Goal: Check status: Check status

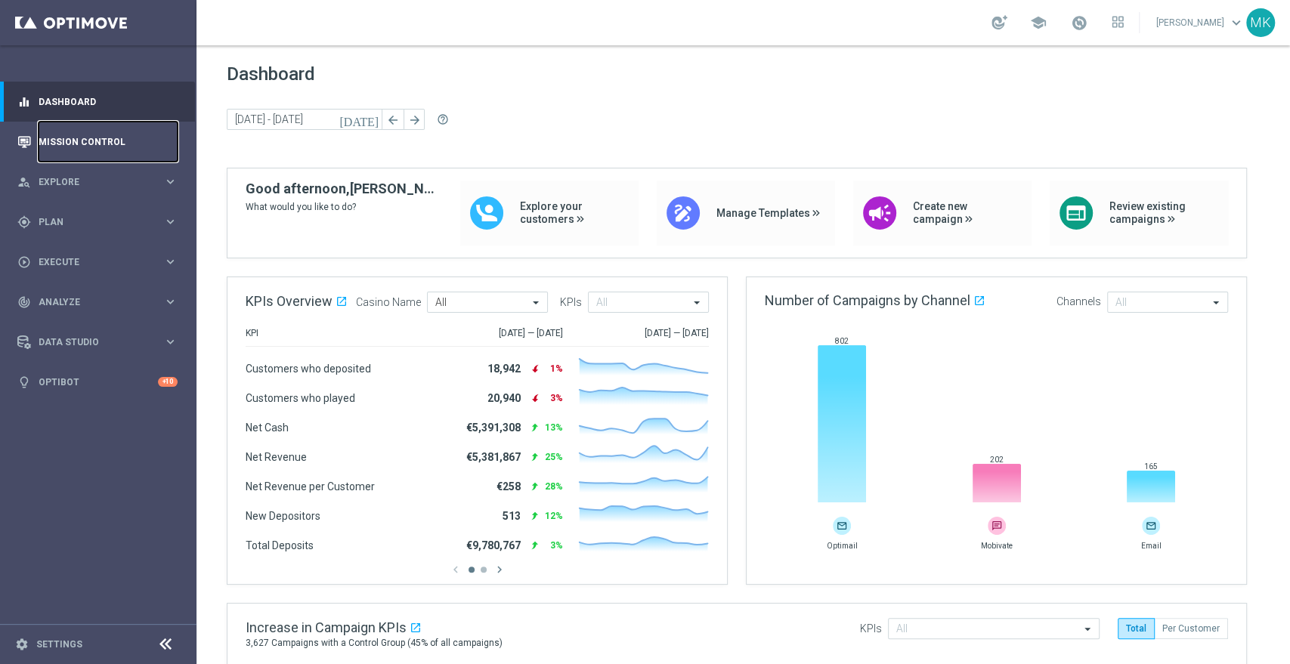
click at [90, 137] on link "Mission Control" at bounding box center [108, 142] width 139 height 40
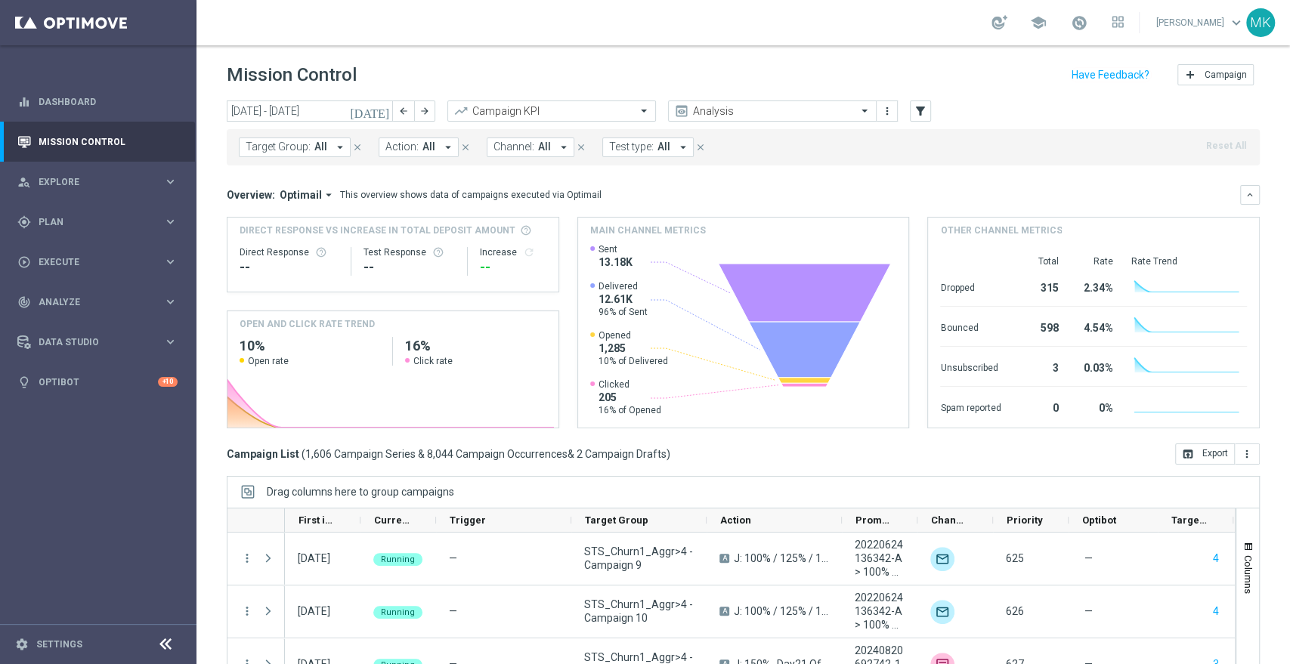
click at [339, 148] on icon "arrow_drop_down" at bounding box center [340, 148] width 14 height 14
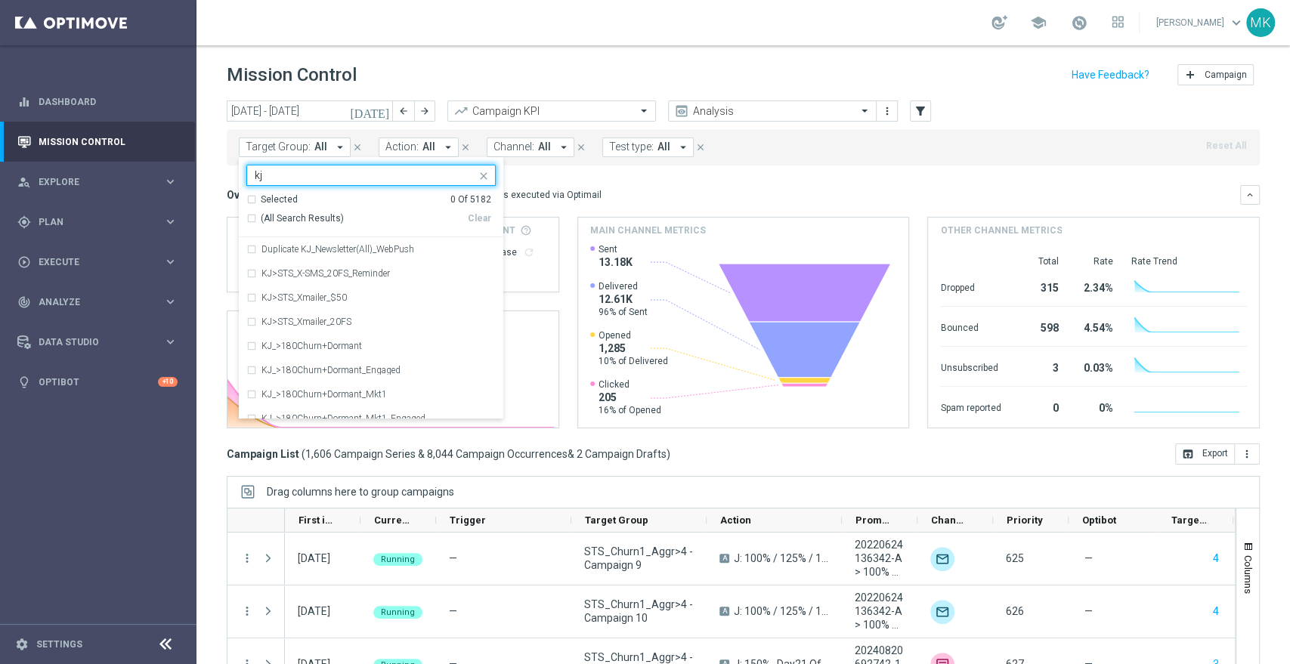
type input "k"
click at [277, 249] on label "JKK_Active" at bounding box center [283, 249] width 45 height 9
type input "jkk_ac"
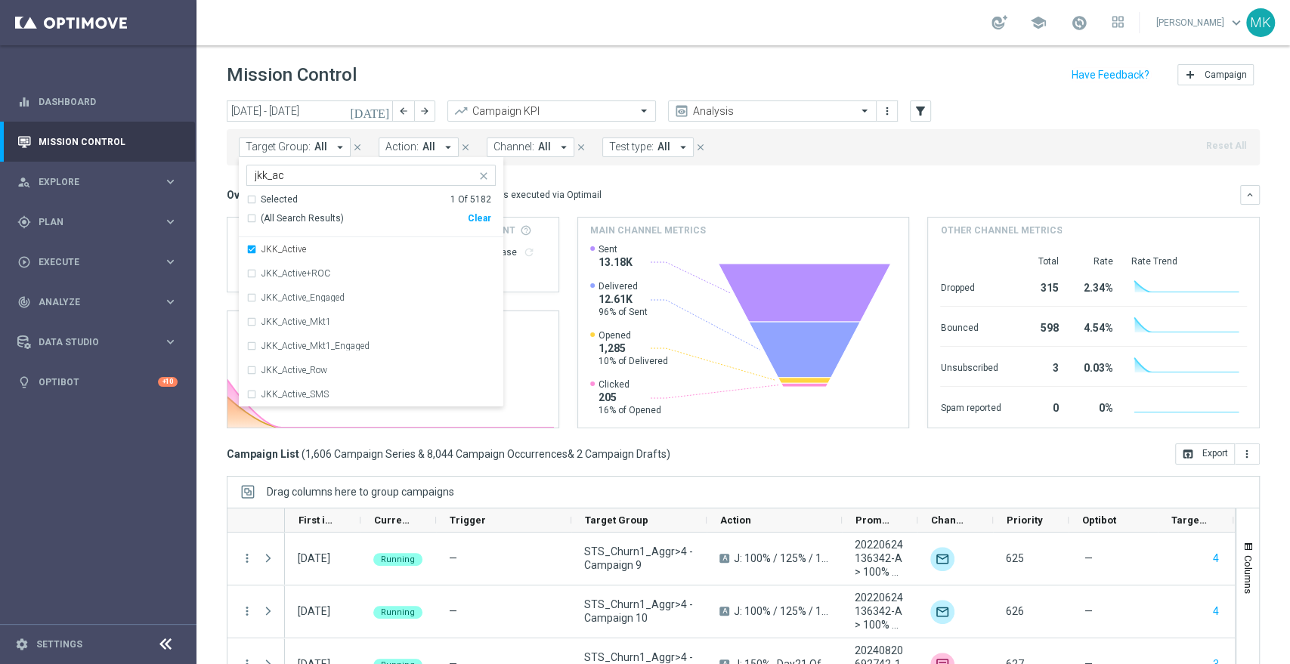
click at [720, 180] on mini-dashboard "Overview: Optimail arrow_drop_down This overview shows data of campaigns execut…" at bounding box center [743, 305] width 1033 height 278
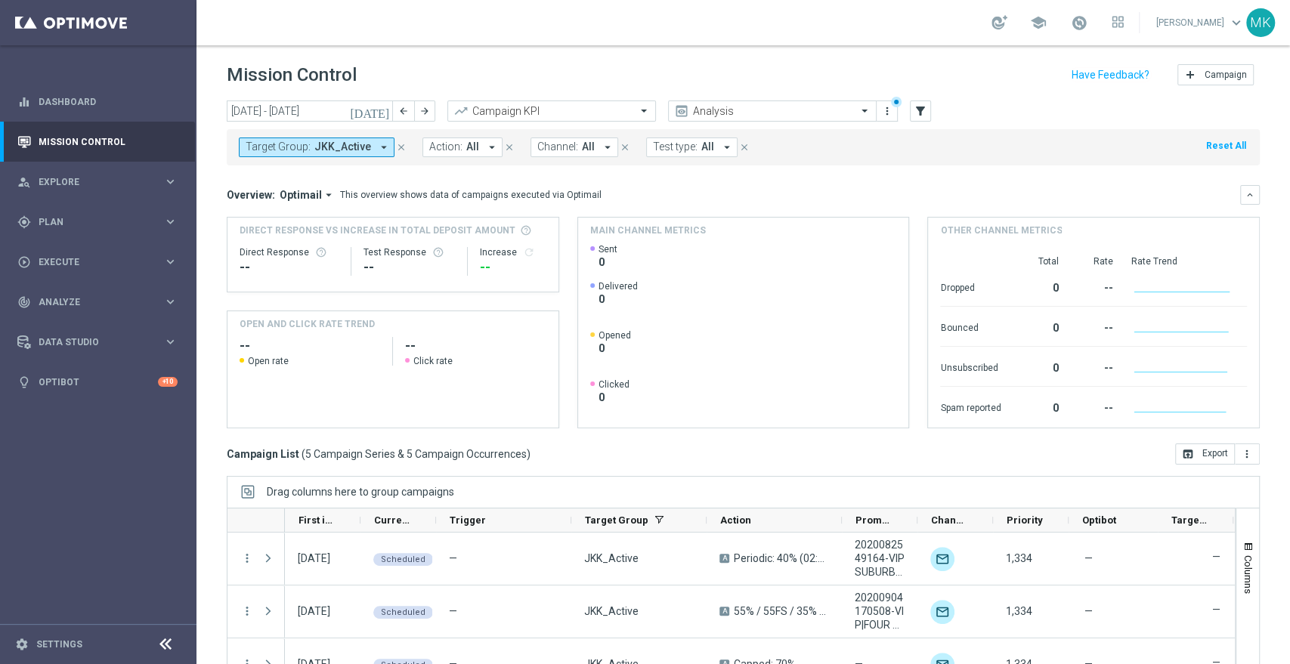
click at [380, 109] on icon "[DATE]" at bounding box center [370, 111] width 41 height 14
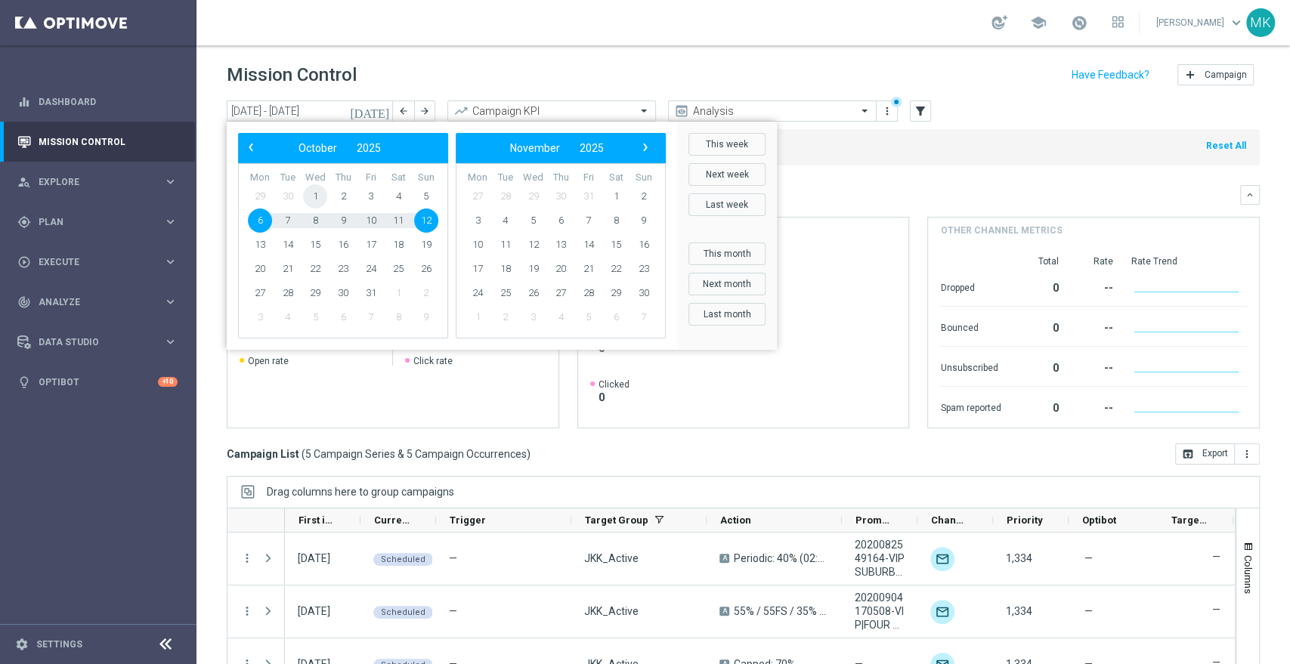
click at [316, 194] on span "1" at bounding box center [315, 196] width 24 height 24
click at [429, 218] on span "12" at bounding box center [426, 221] width 24 height 24
type input "[DATE] - [DATE]"
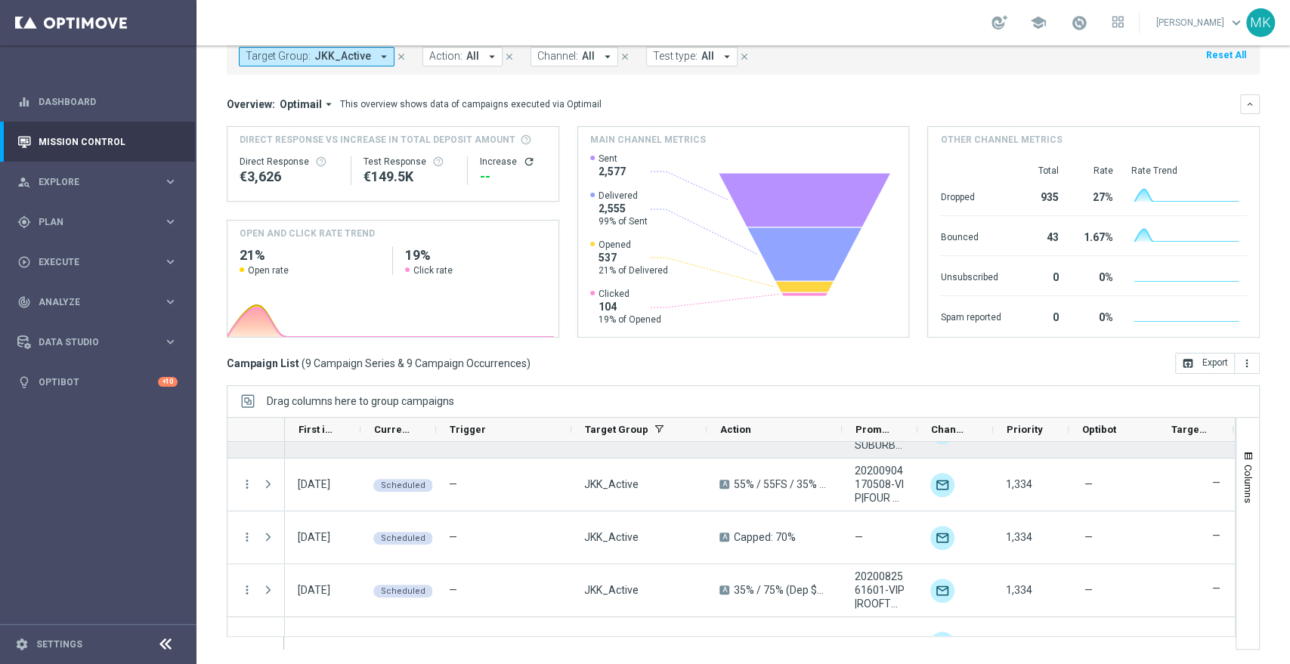
scroll to position [282, 0]
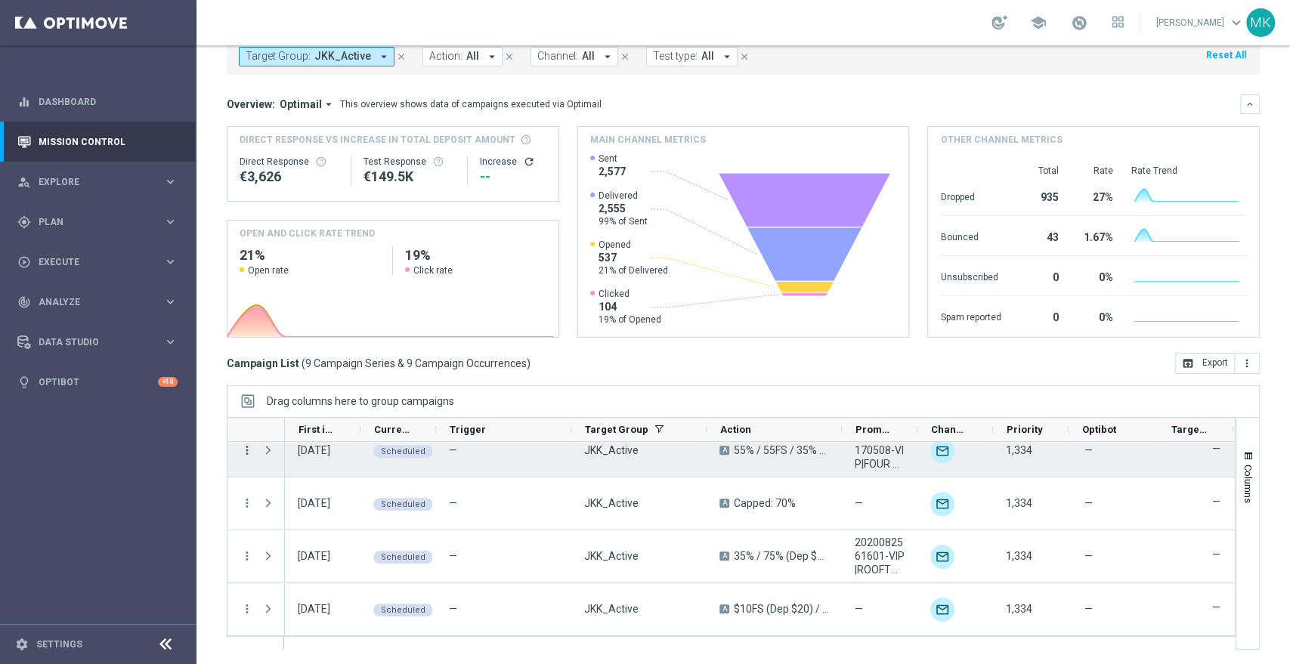
click at [243, 452] on div "more_vert more_vert more_vert more_vert more_vert more_vert more_vert" at bounding box center [255, 398] width 57 height 476
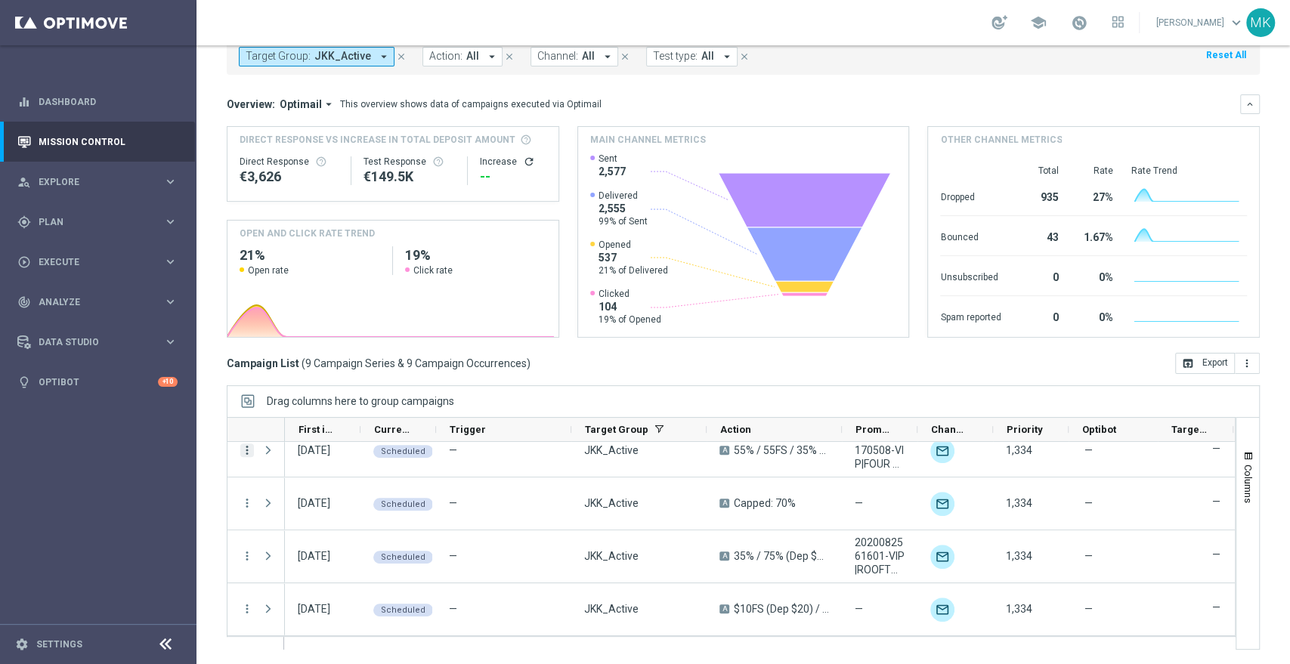
scroll to position [252, 0]
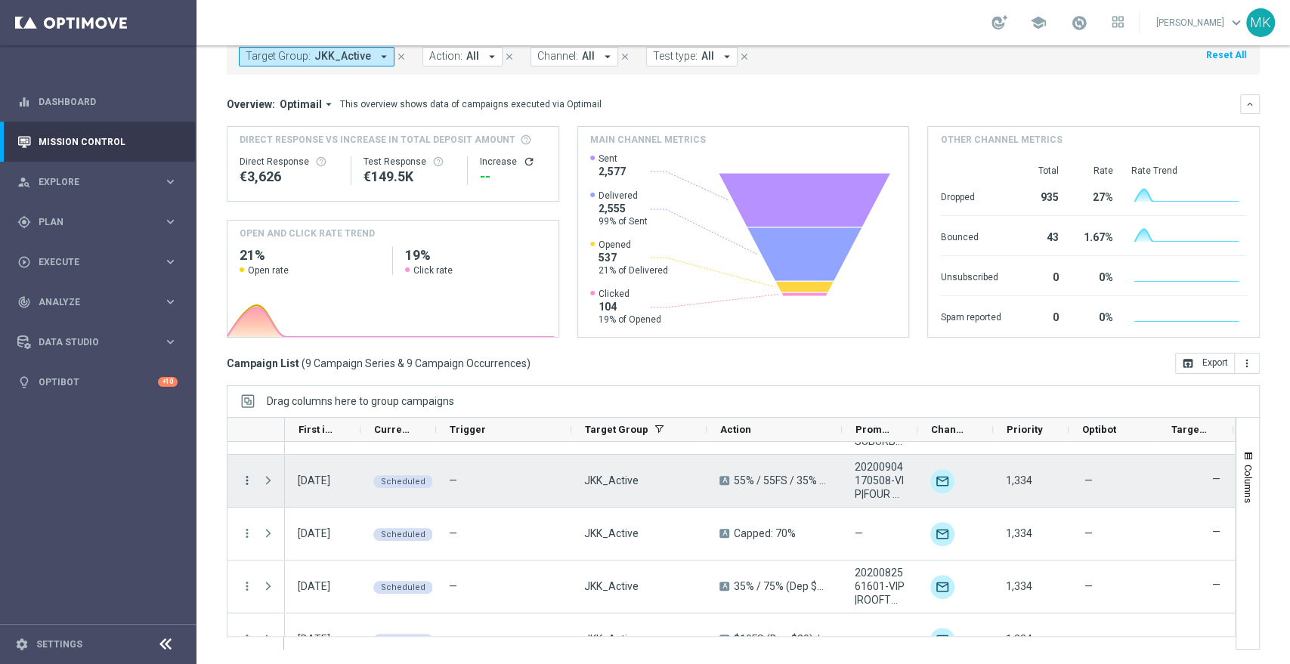
click at [246, 484] on icon "more_vert" at bounding box center [247, 481] width 14 height 14
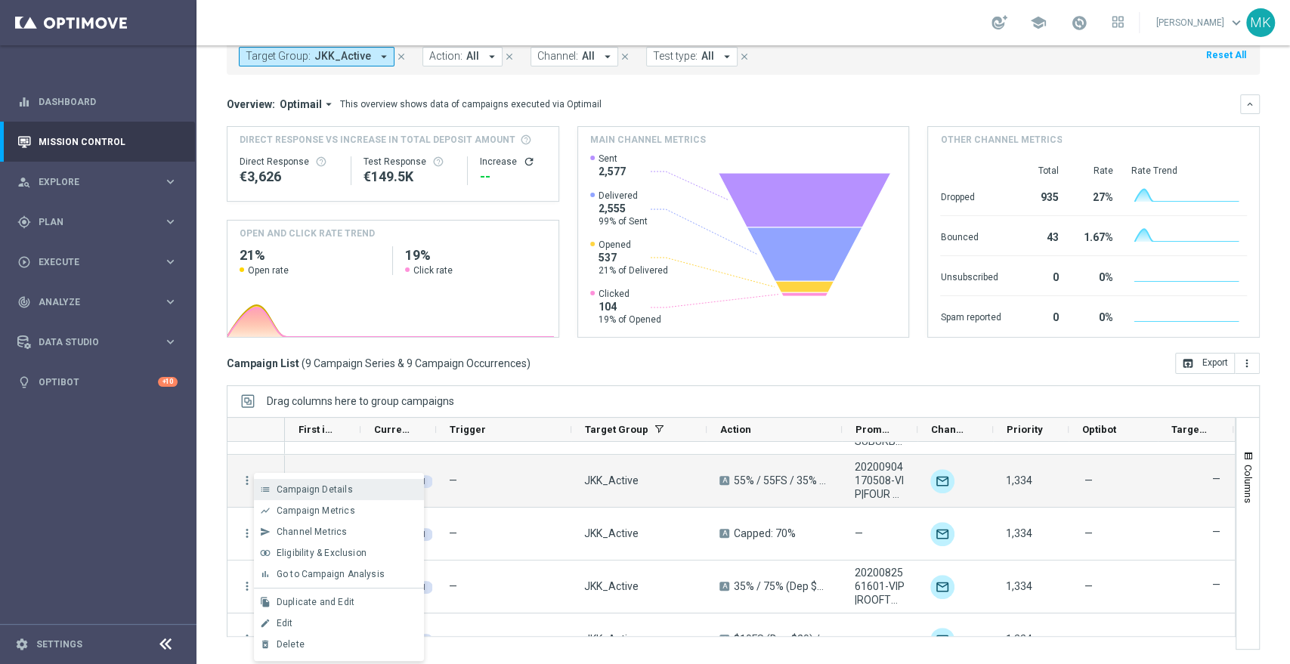
click at [327, 489] on span "Campaign Details" at bounding box center [315, 489] width 76 height 11
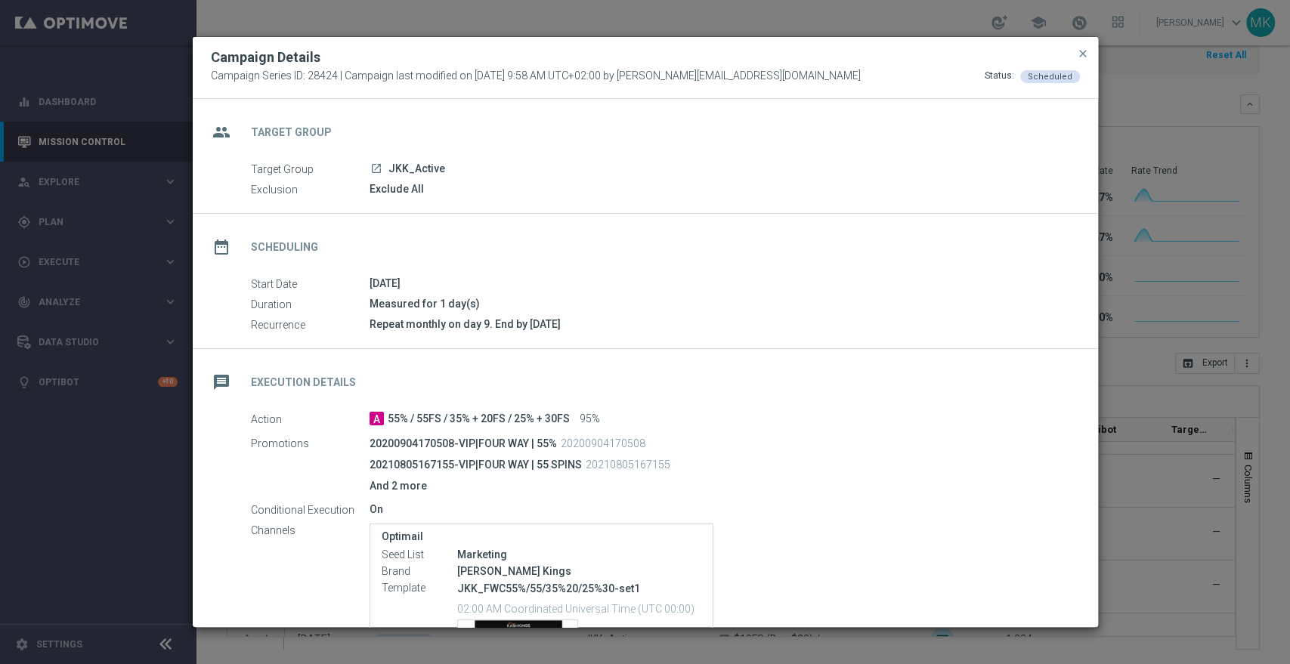
scroll to position [193, 0]
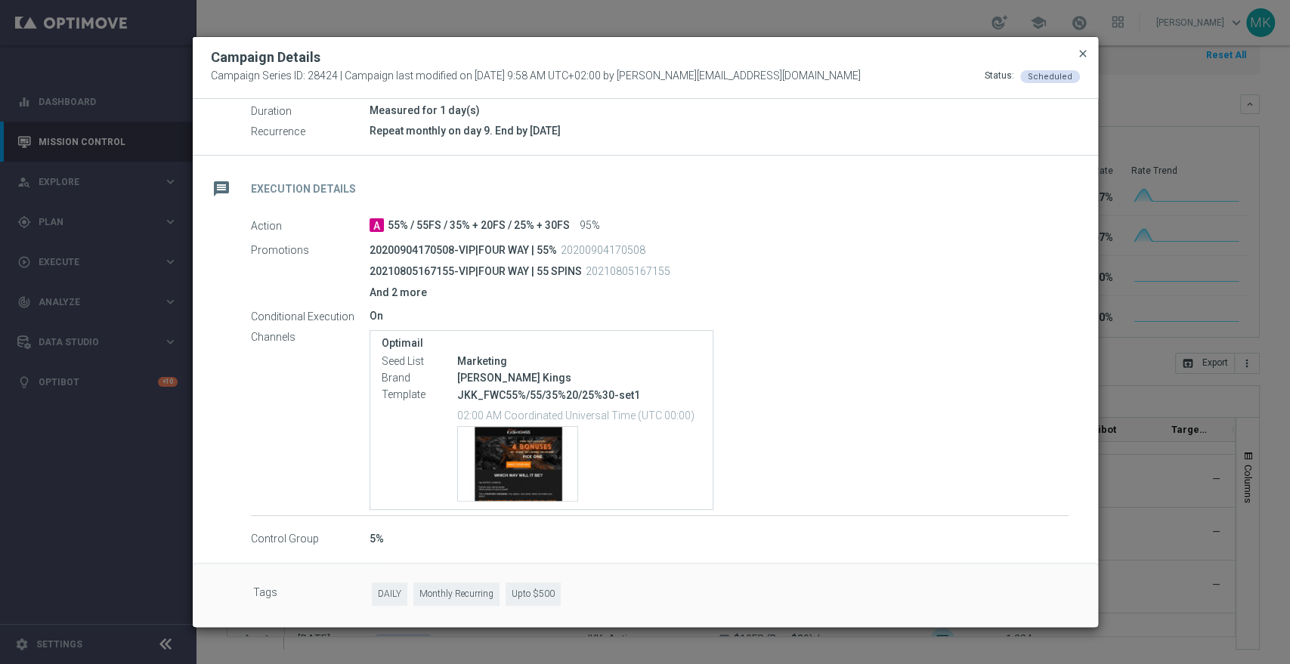
click at [1085, 52] on span "close" at bounding box center [1083, 54] width 12 height 12
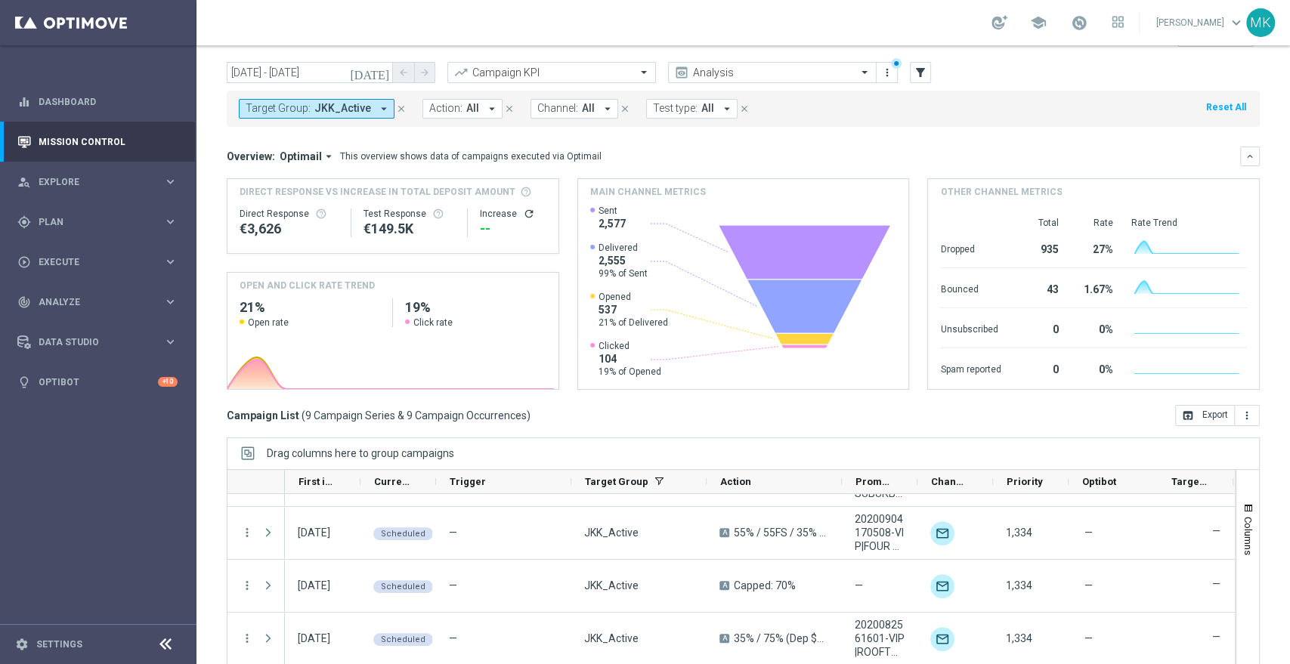
scroll to position [0, 0]
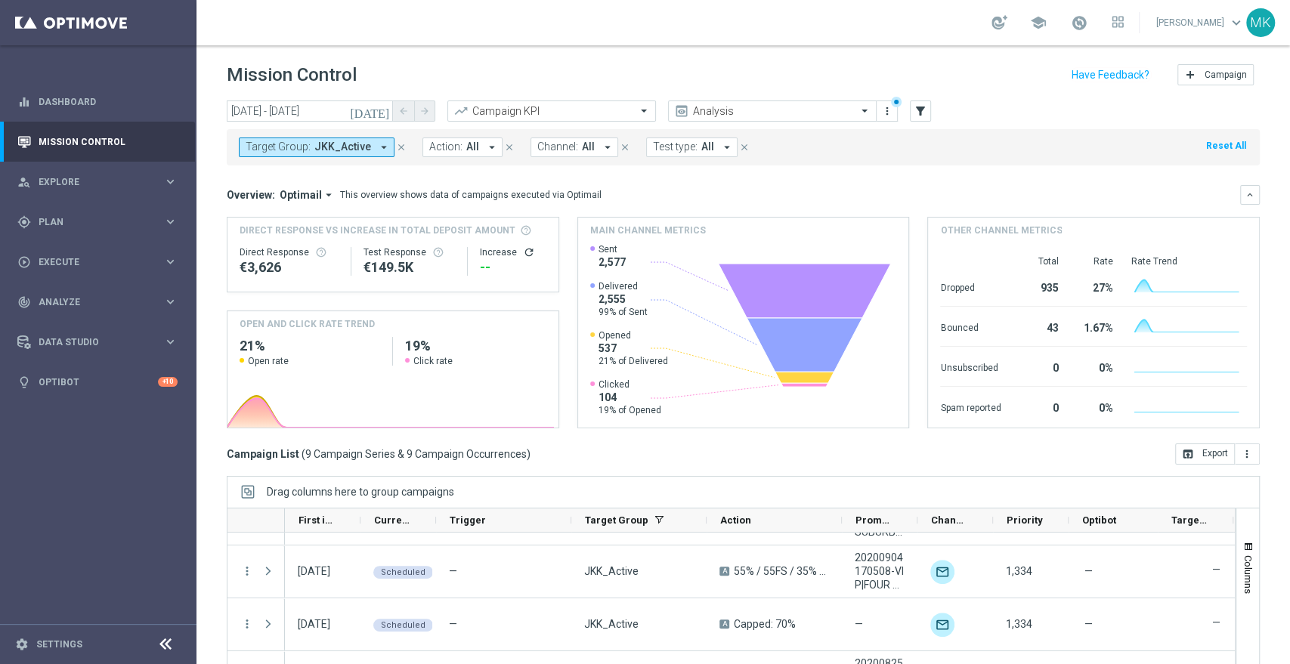
click at [378, 147] on icon "arrow_drop_down" at bounding box center [384, 148] width 14 height 14
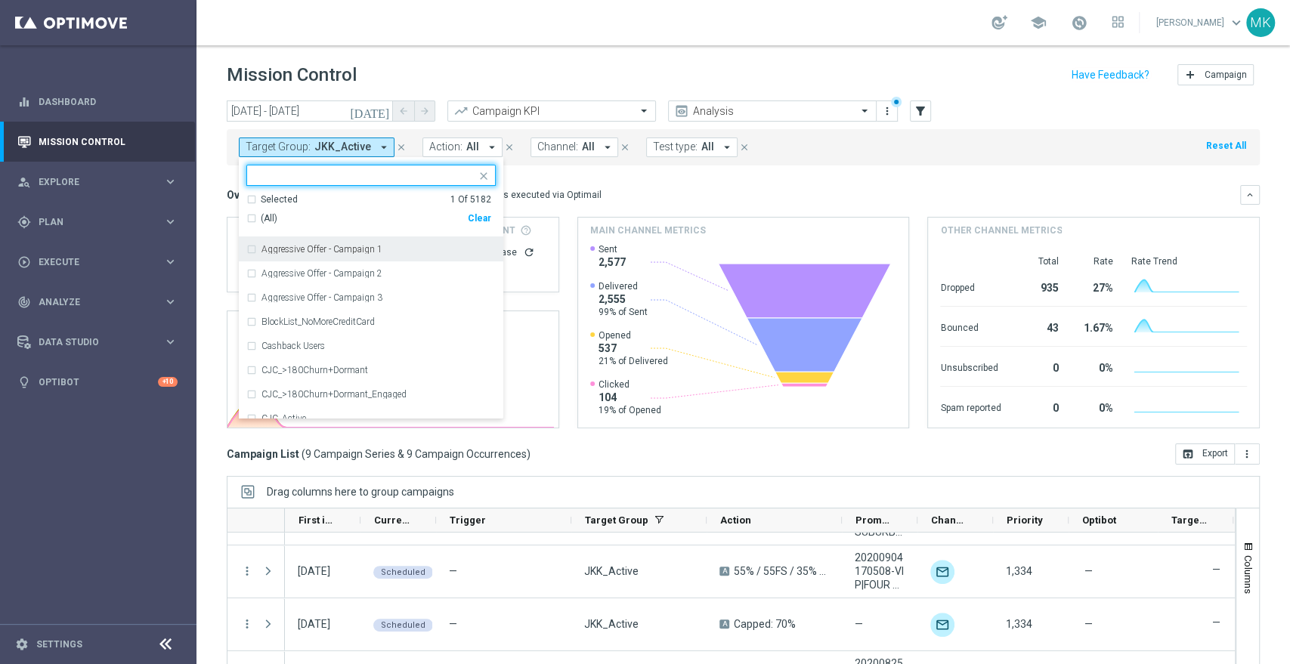
click at [0, 0] on div "Clear" at bounding box center [0, 0] width 0 height 0
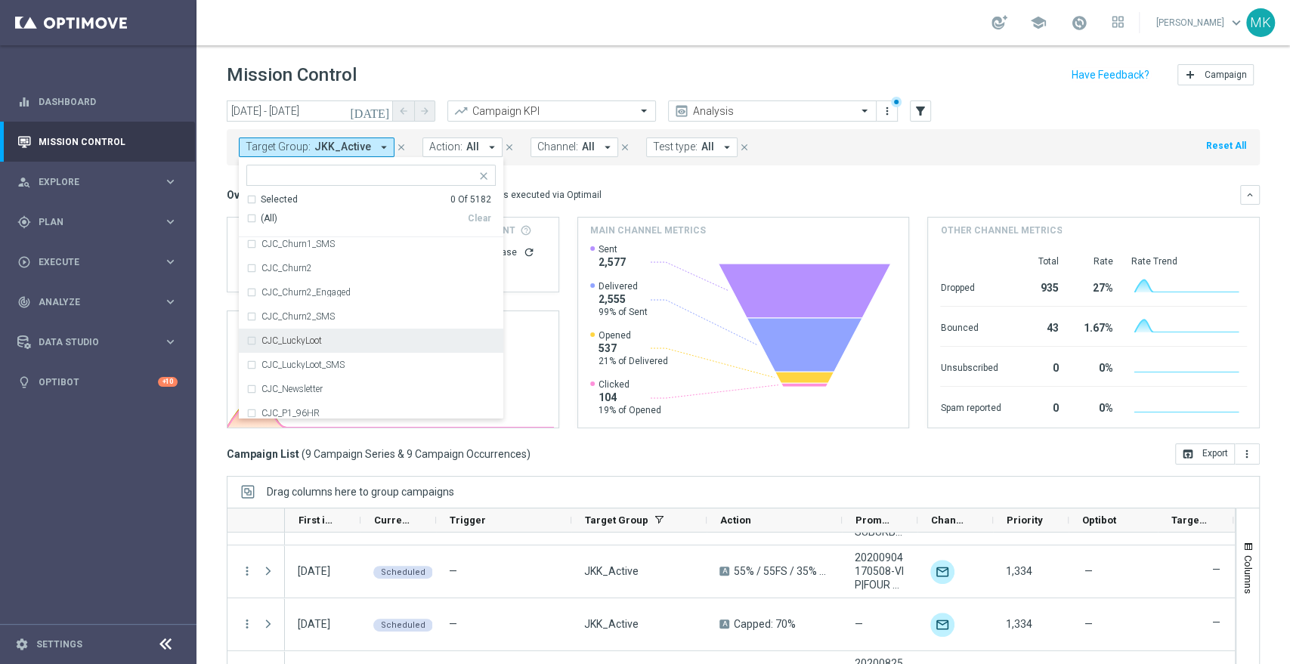
scroll to position [252, 0]
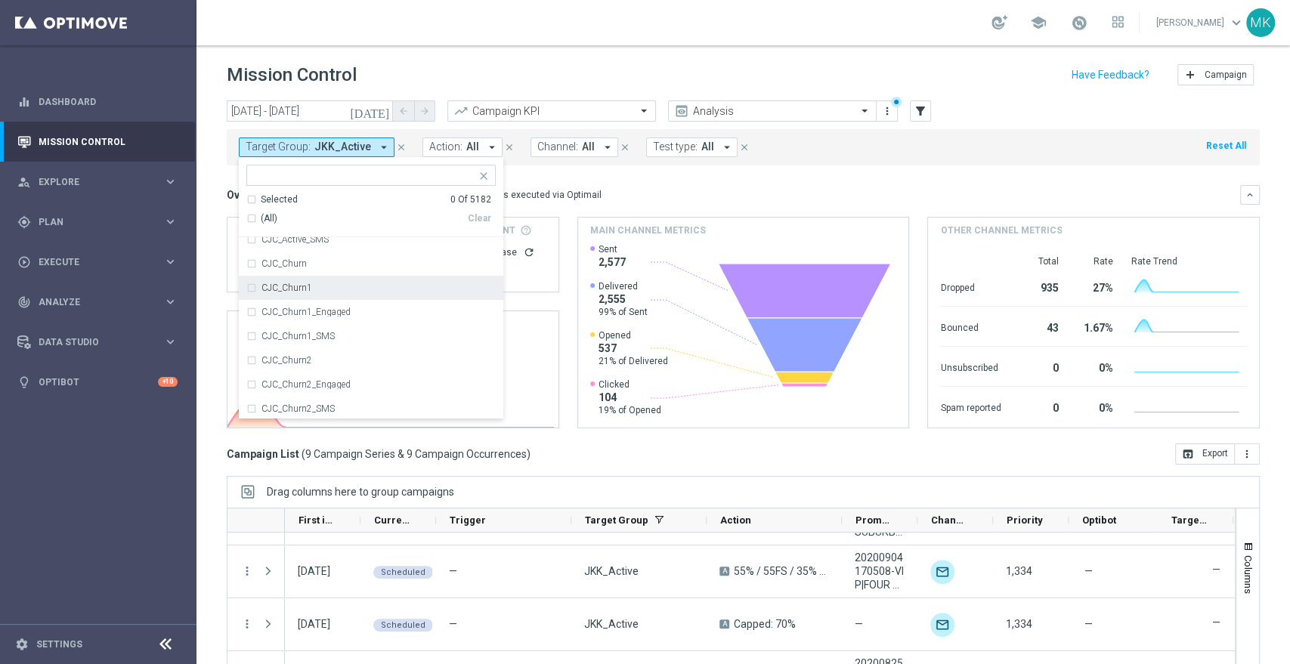
click at [330, 170] on input "text" at bounding box center [365, 175] width 221 height 13
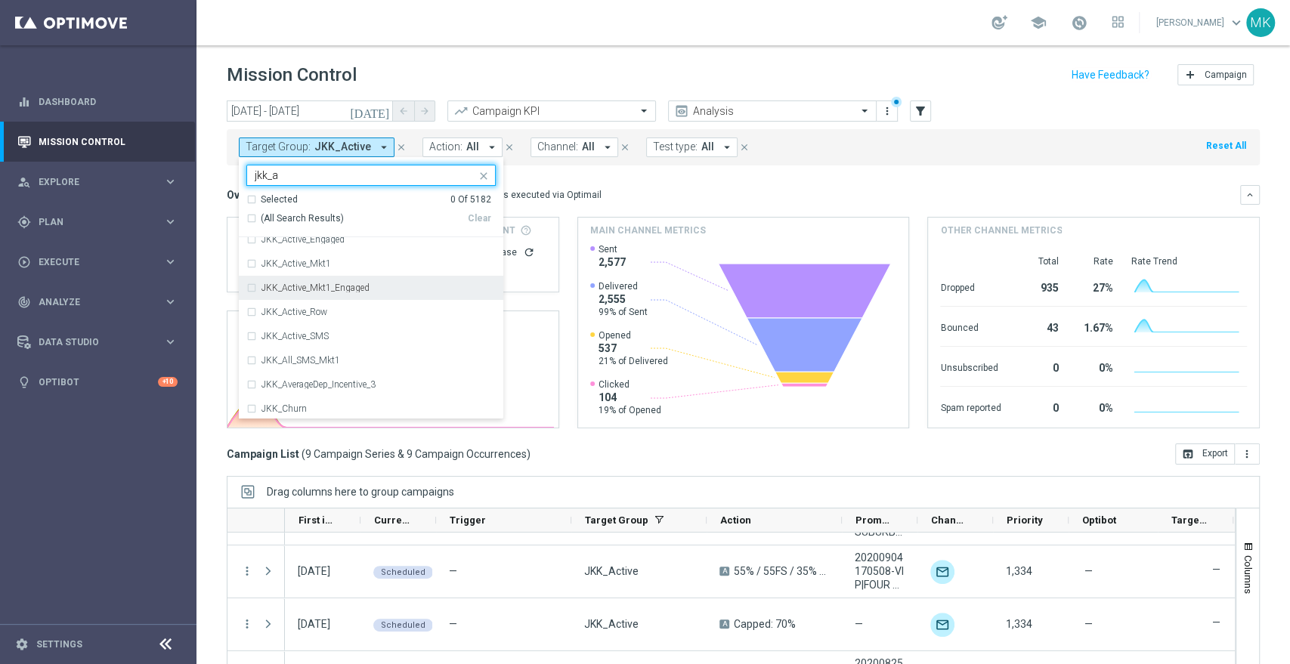
scroll to position [36, 0]
type input "jkk_ac"
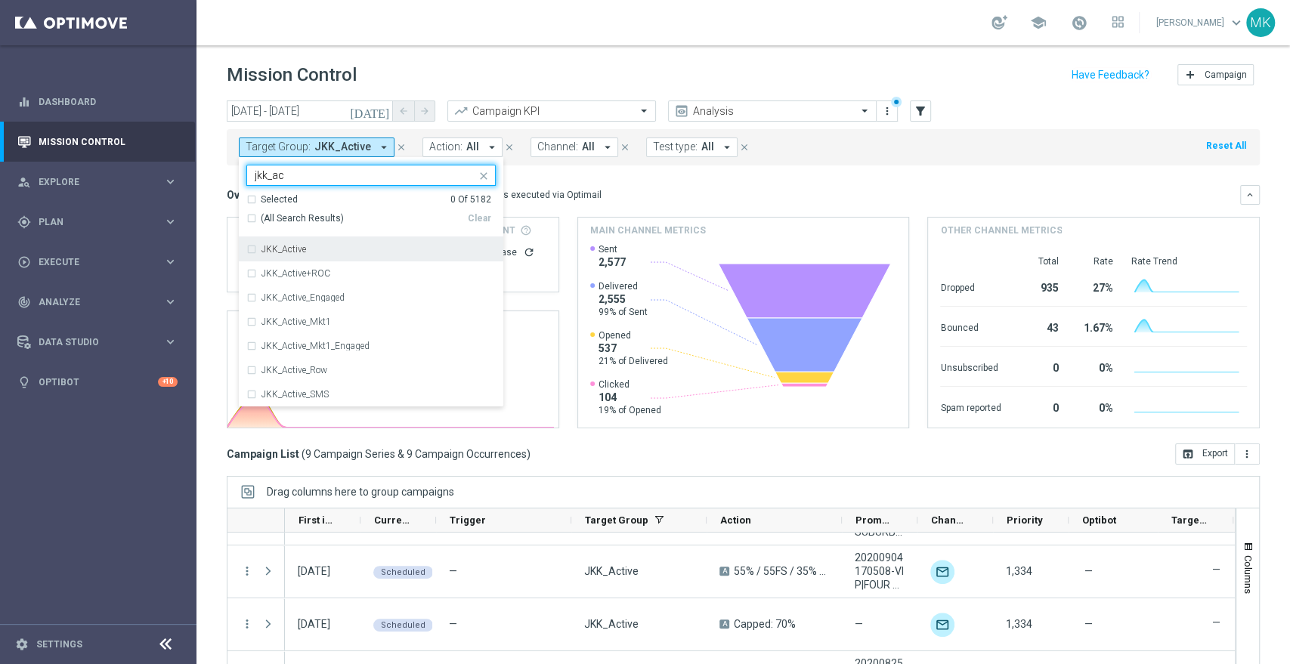
drag, startPoint x: 314, startPoint y: 178, endPoint x: 215, endPoint y: 168, distance: 98.8
click at [215, 168] on div "[DATE] [DATE] - [DATE] arrow_back arrow_forward Campaign KPI trending_up Analys…" at bounding box center [743, 376] width 1094 height 550
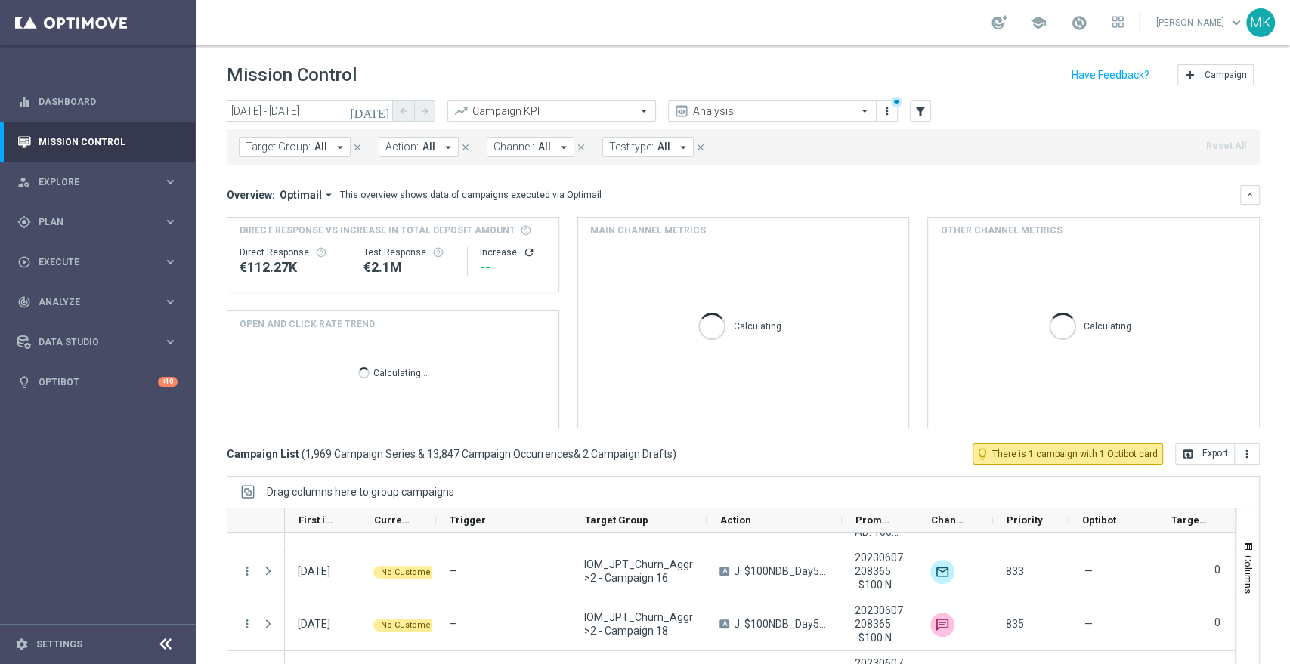
click at [315, 138] on button "Target Group: All arrow_drop_down" at bounding box center [295, 148] width 112 height 20
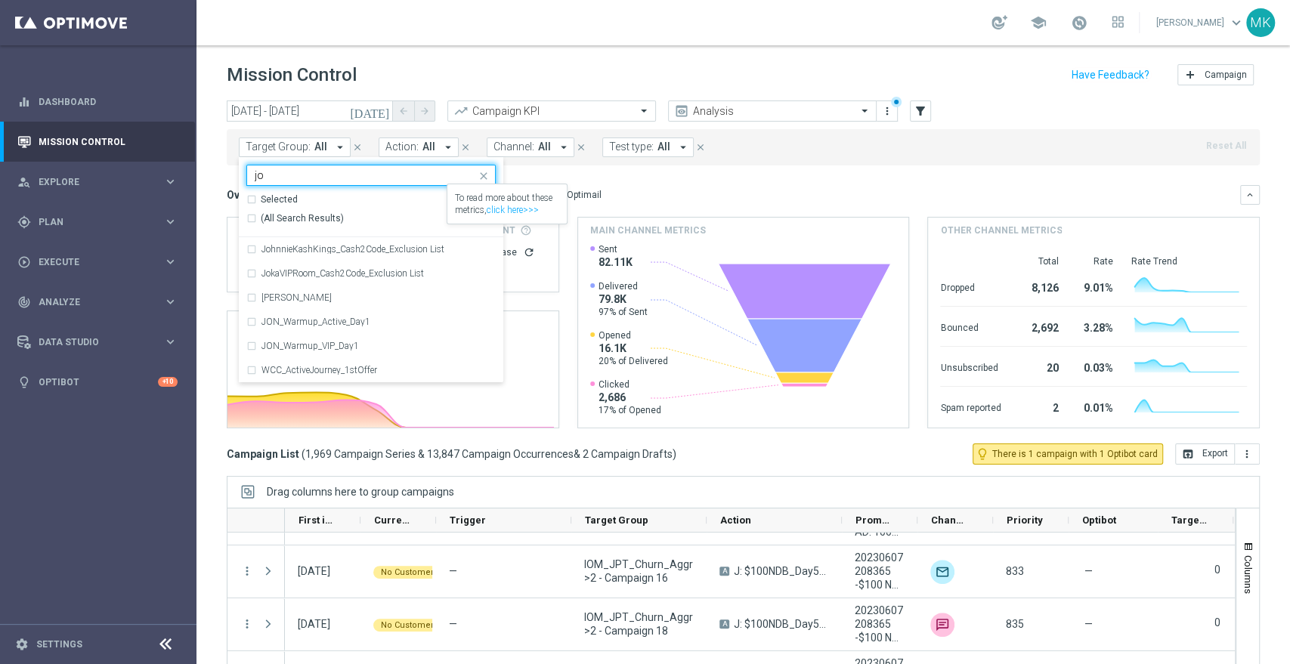
type input "j"
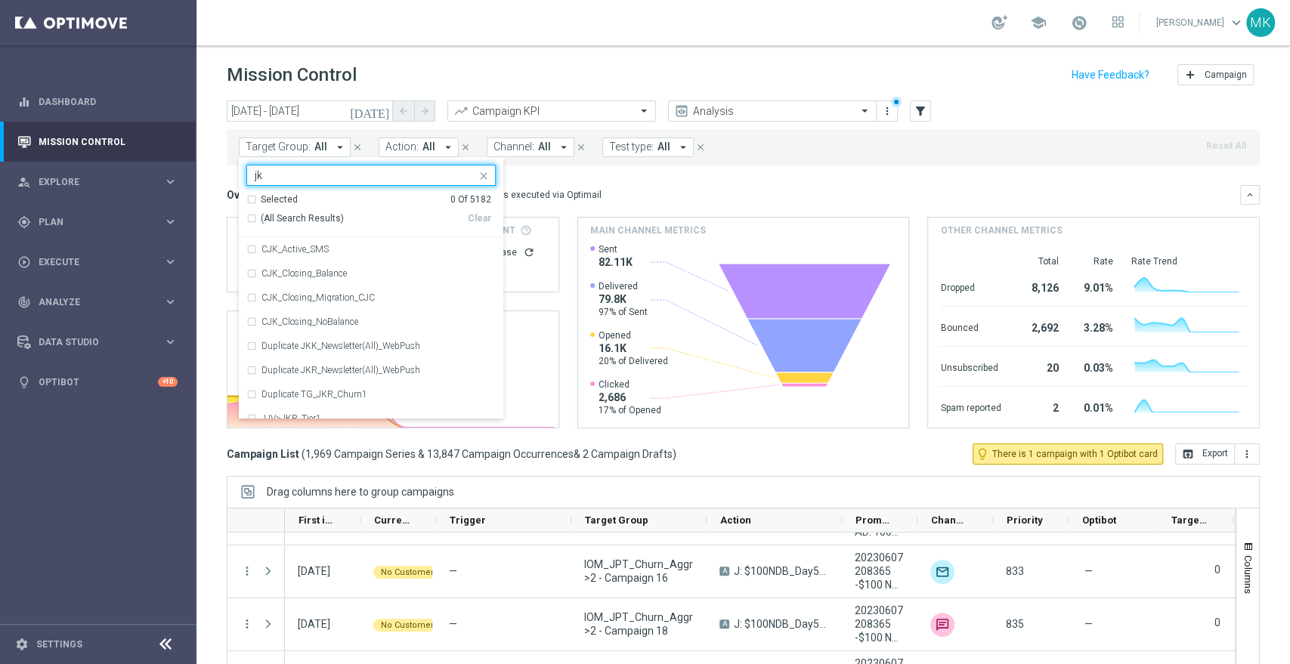
type input "j"
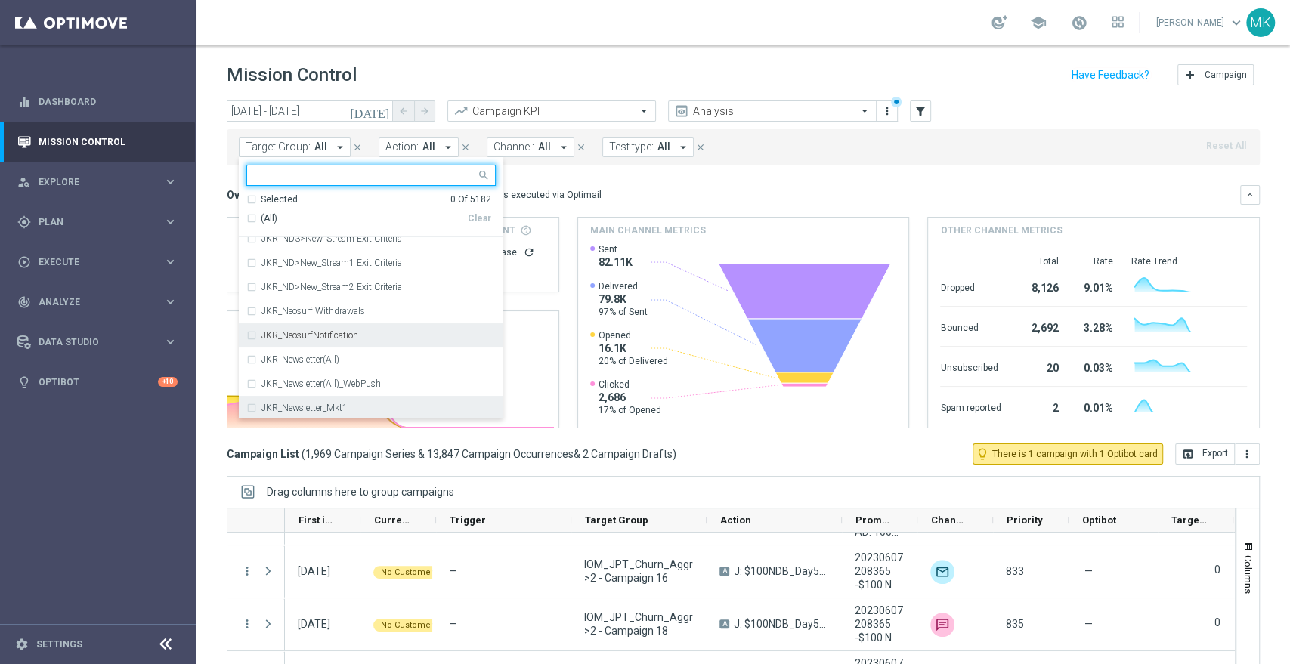
scroll to position [45398, 0]
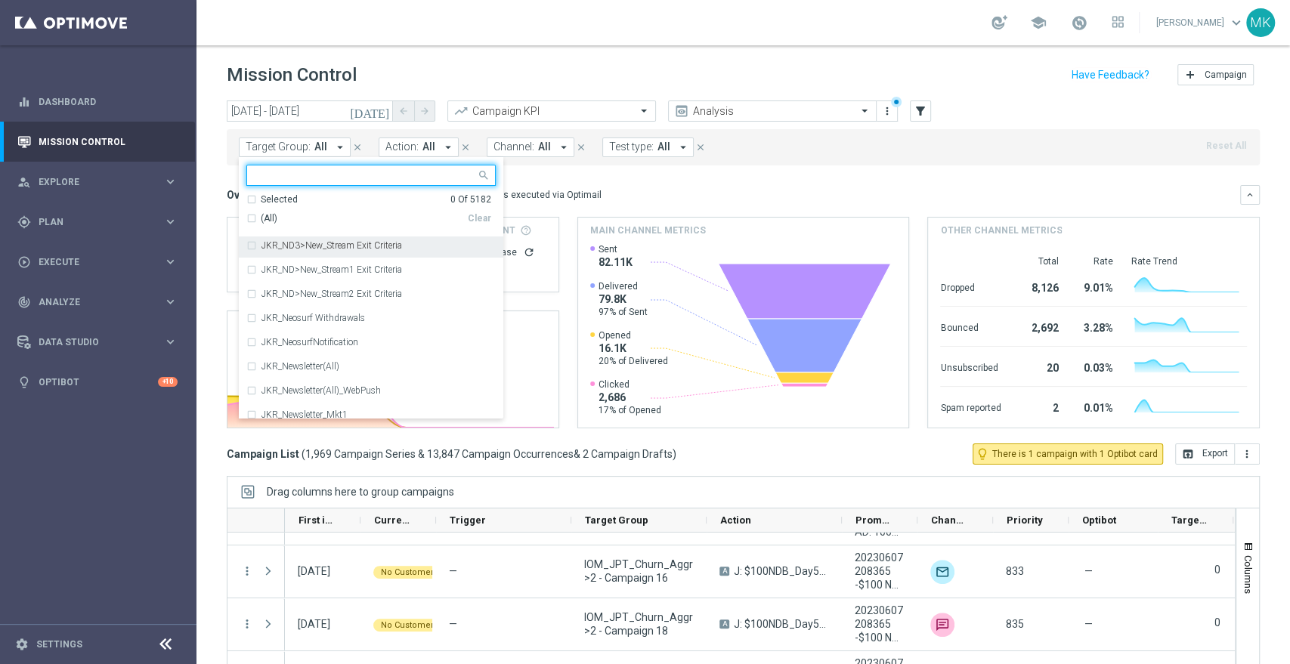
click at [336, 174] on input "text" at bounding box center [365, 175] width 221 height 13
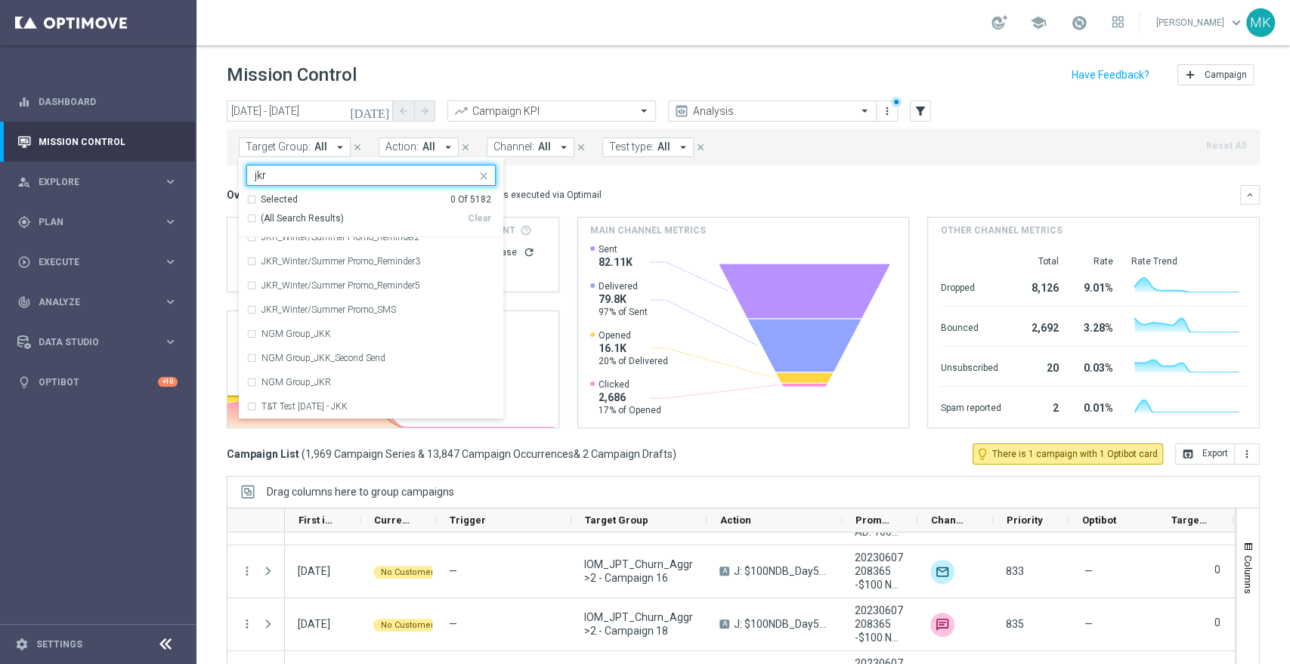
scroll to position [4946, 0]
type input "j"
type input "K"
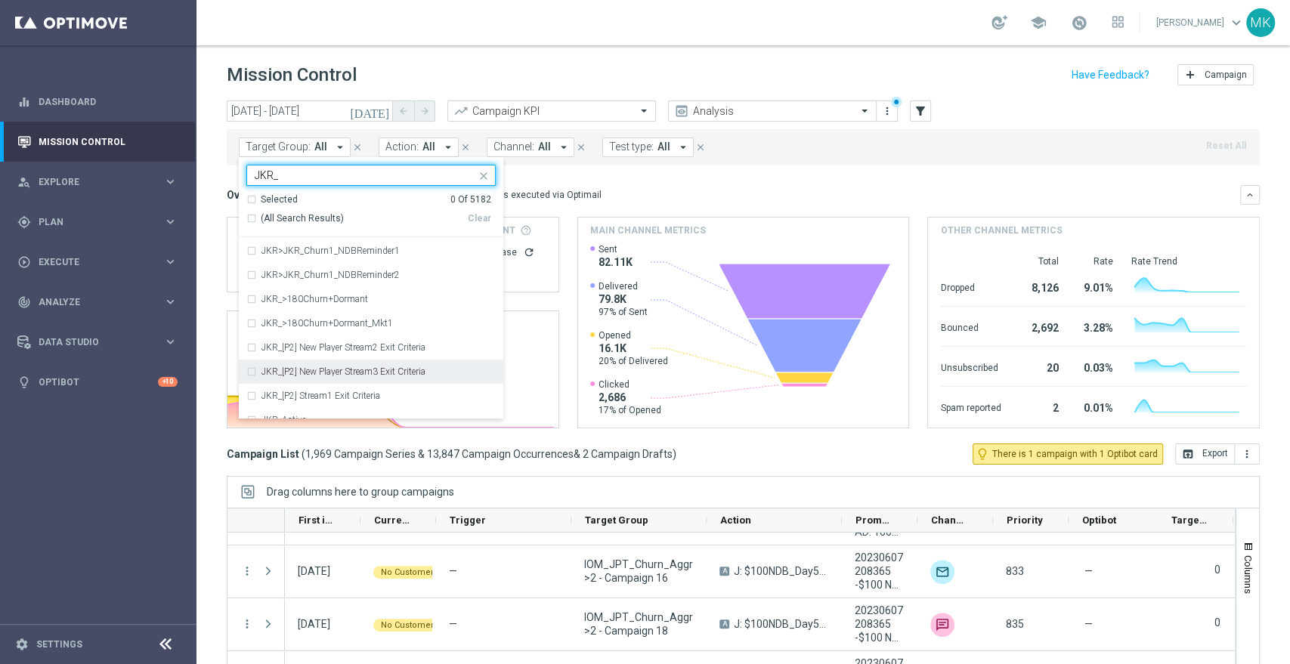
scroll to position [252, 0]
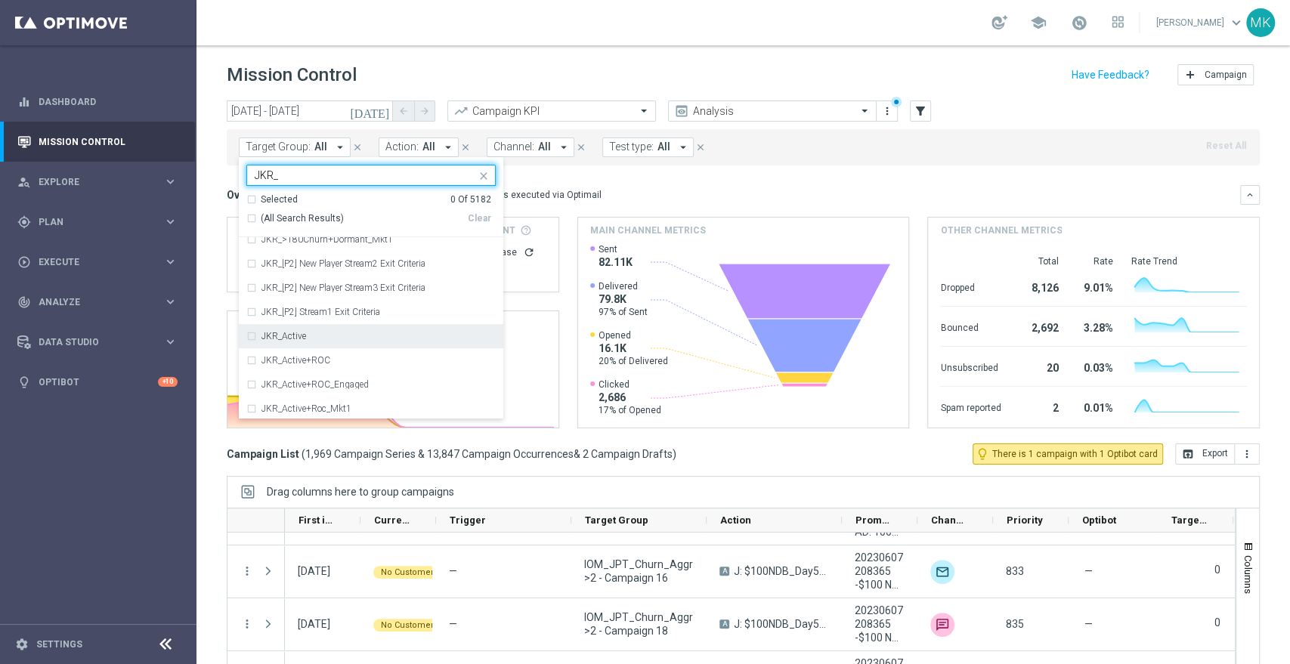
click at [335, 338] on div "JKR_Active" at bounding box center [378, 336] width 234 height 9
type input "JKR_"
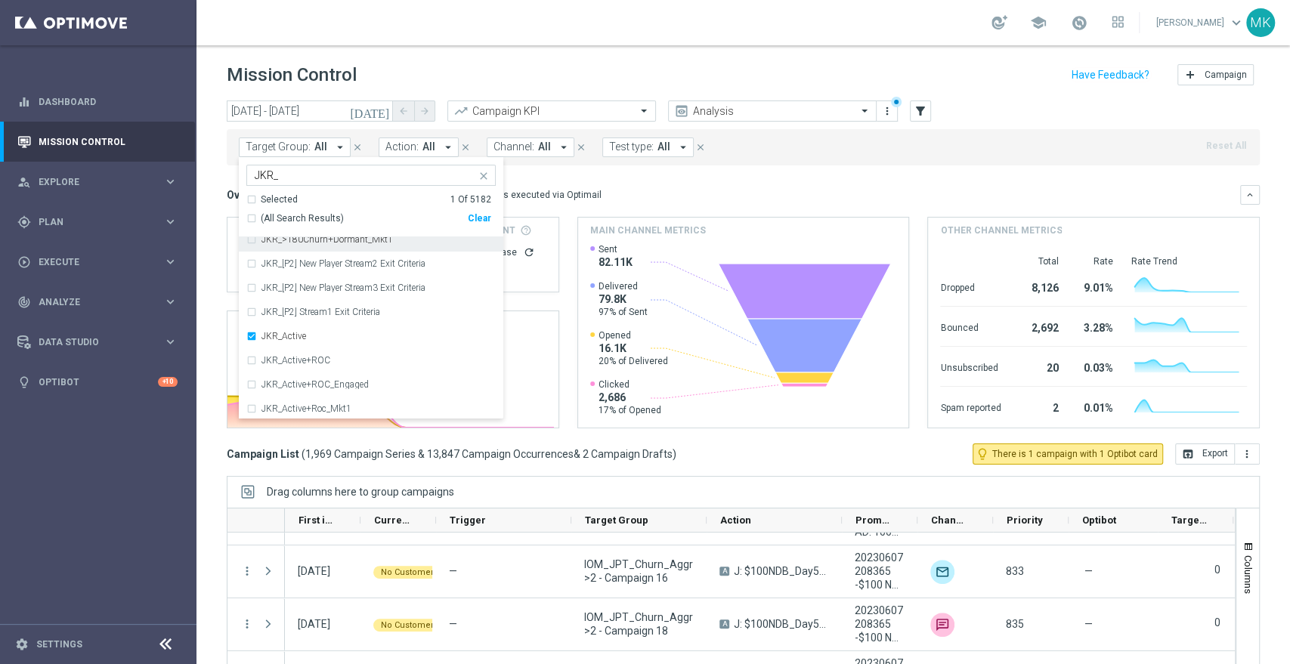
click at [902, 167] on mini-dashboard "Overview: Optimail arrow_drop_down This overview shows data of campaigns execut…" at bounding box center [743, 305] width 1033 height 278
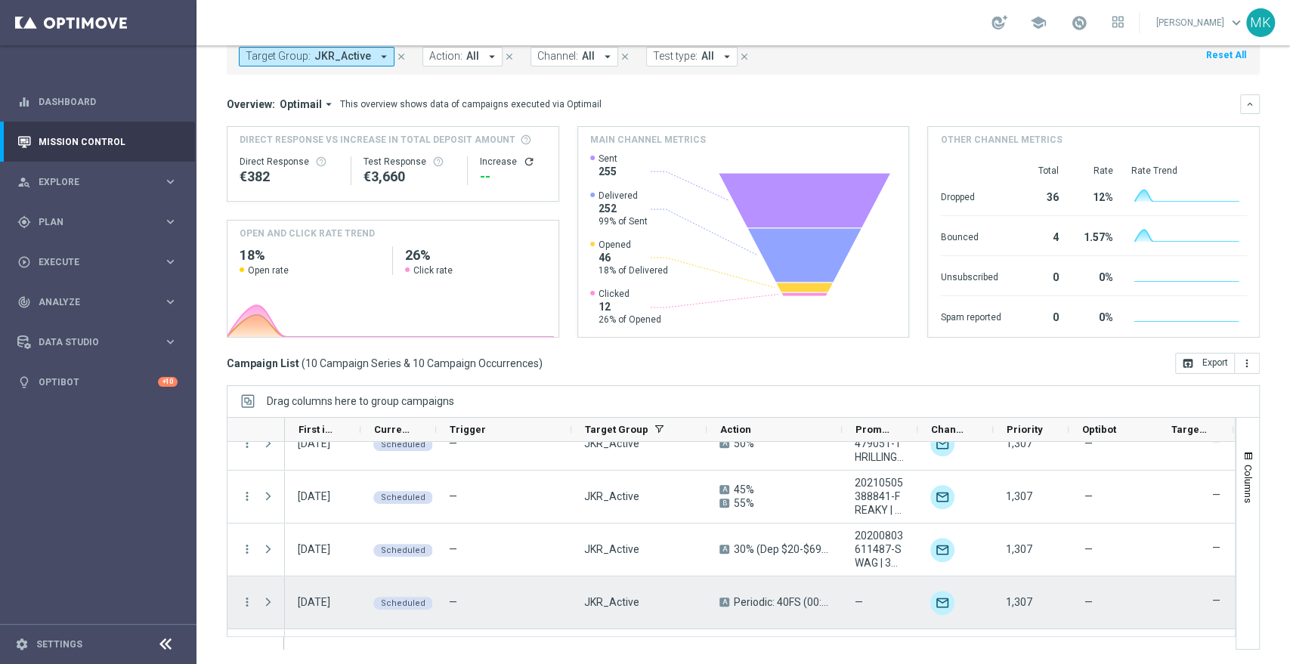
scroll to position [334, 0]
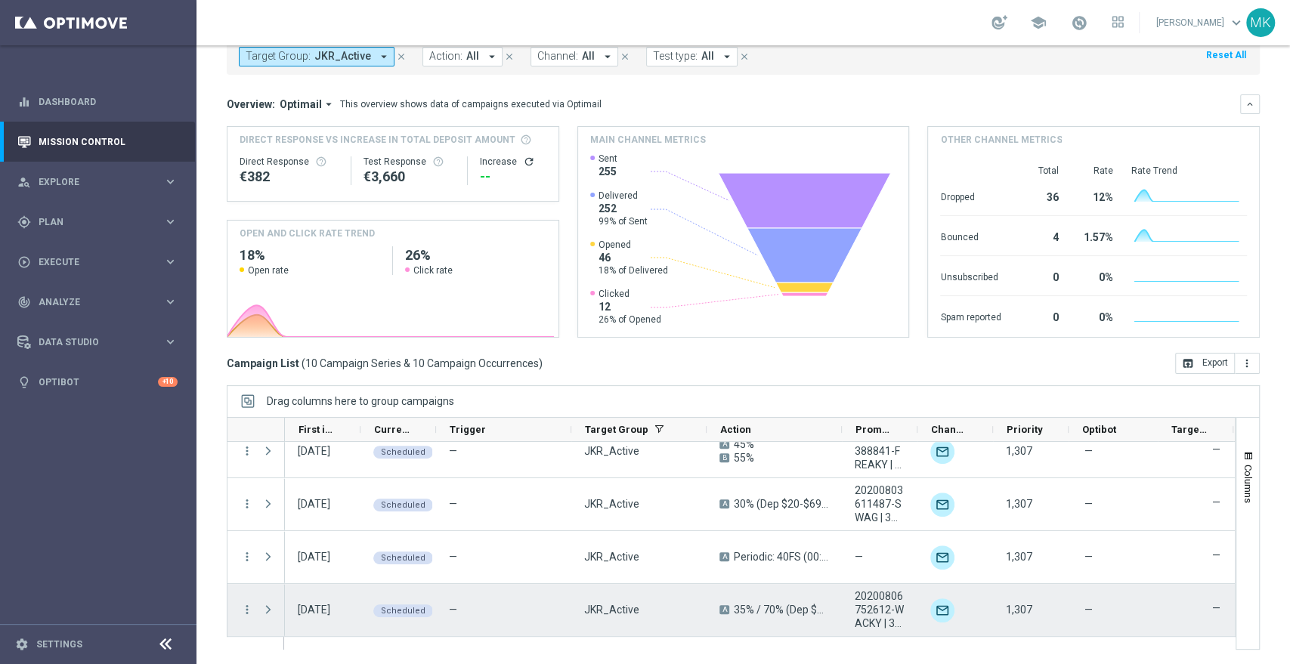
click at [883, 619] on span "20200806752612-WACKY | 35%, 20200806752670-WACKY | 70% [DEP $150+]" at bounding box center [880, 609] width 50 height 41
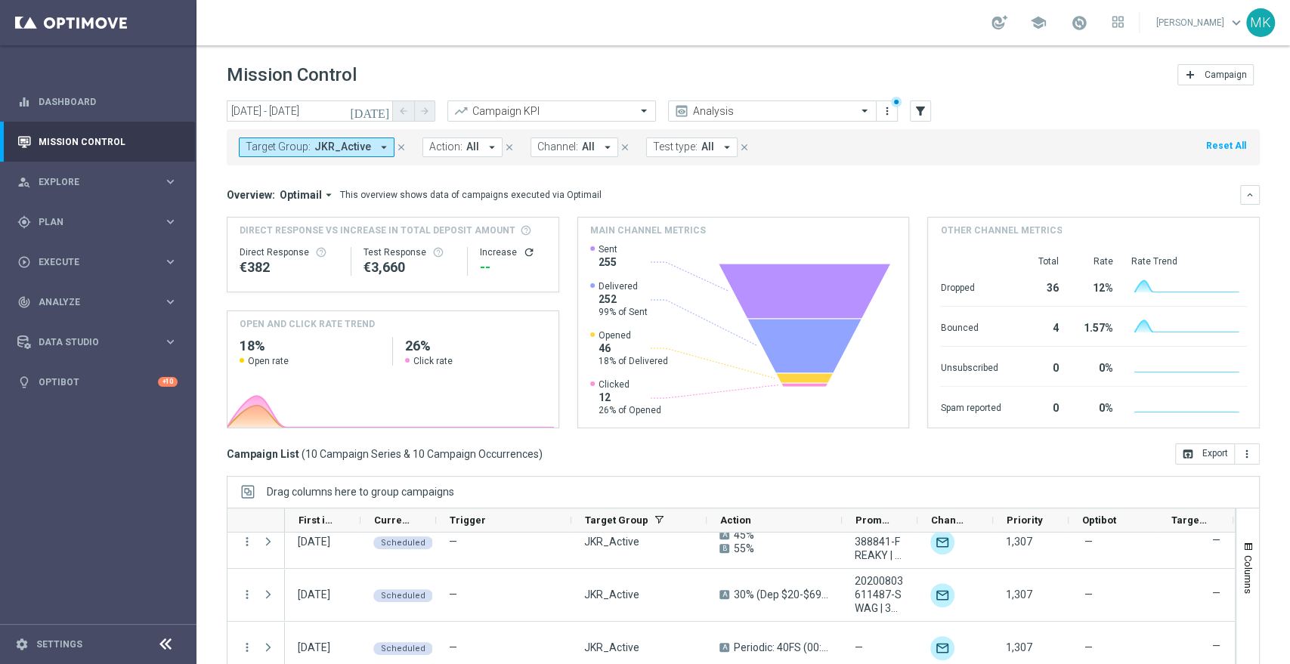
scroll to position [0, 0]
click at [385, 111] on icon "[DATE]" at bounding box center [370, 111] width 41 height 14
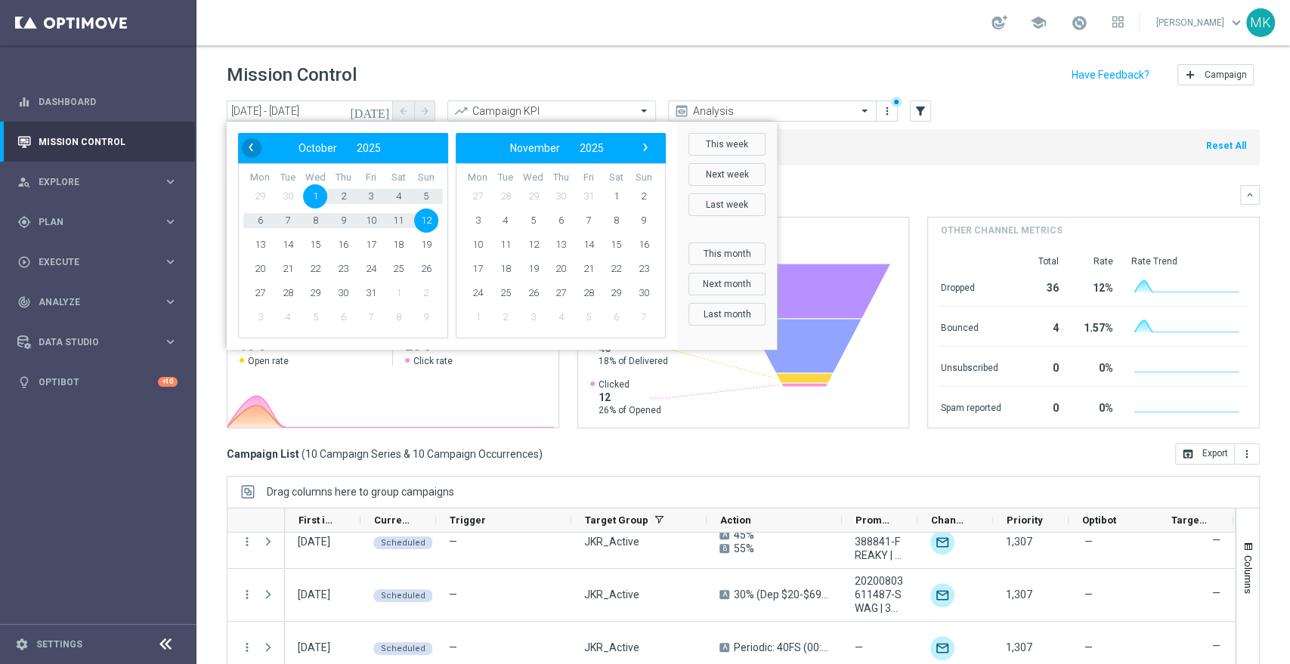
click at [249, 138] on span "‹" at bounding box center [251, 148] width 20 height 20
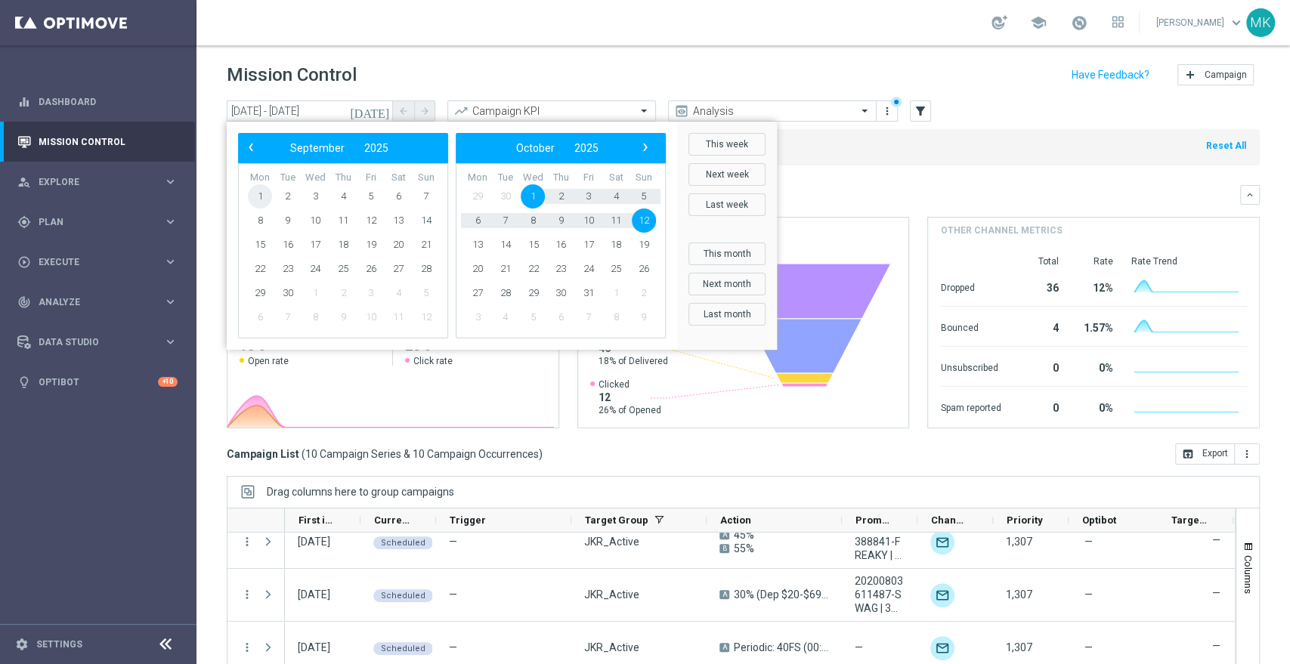
click at [265, 193] on span "1" at bounding box center [260, 196] width 24 height 24
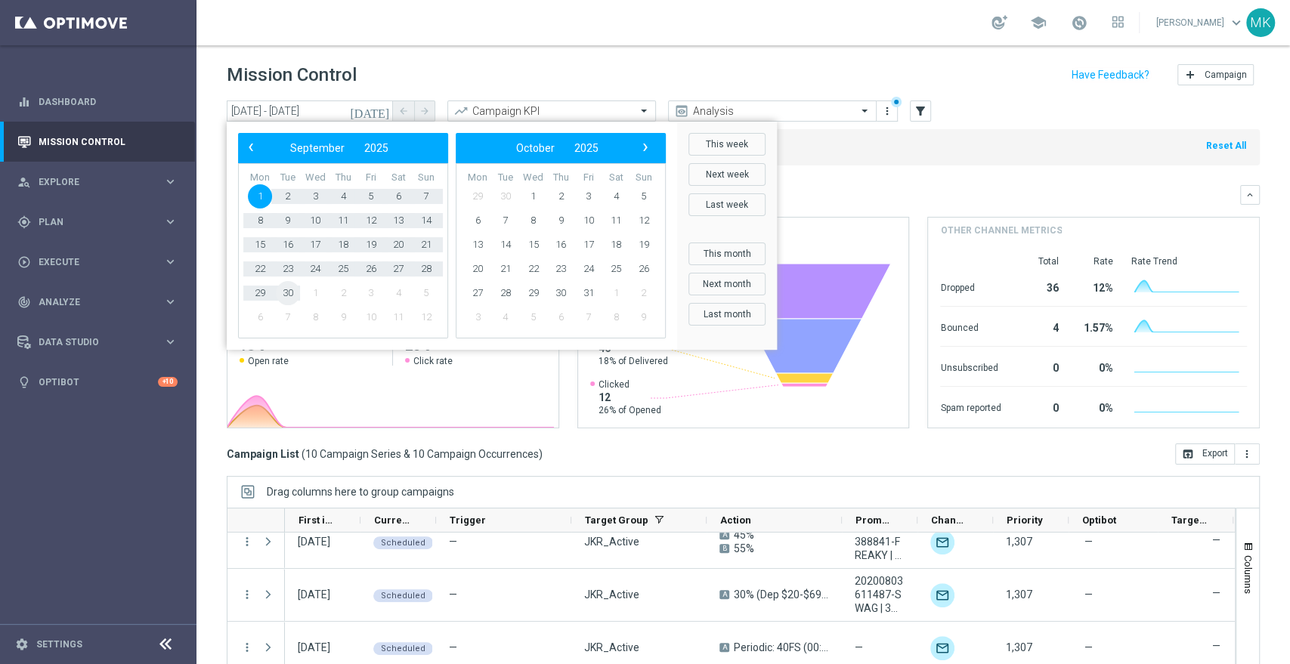
click at [292, 292] on span "30" at bounding box center [288, 293] width 24 height 24
type input "[DATE] - [DATE]"
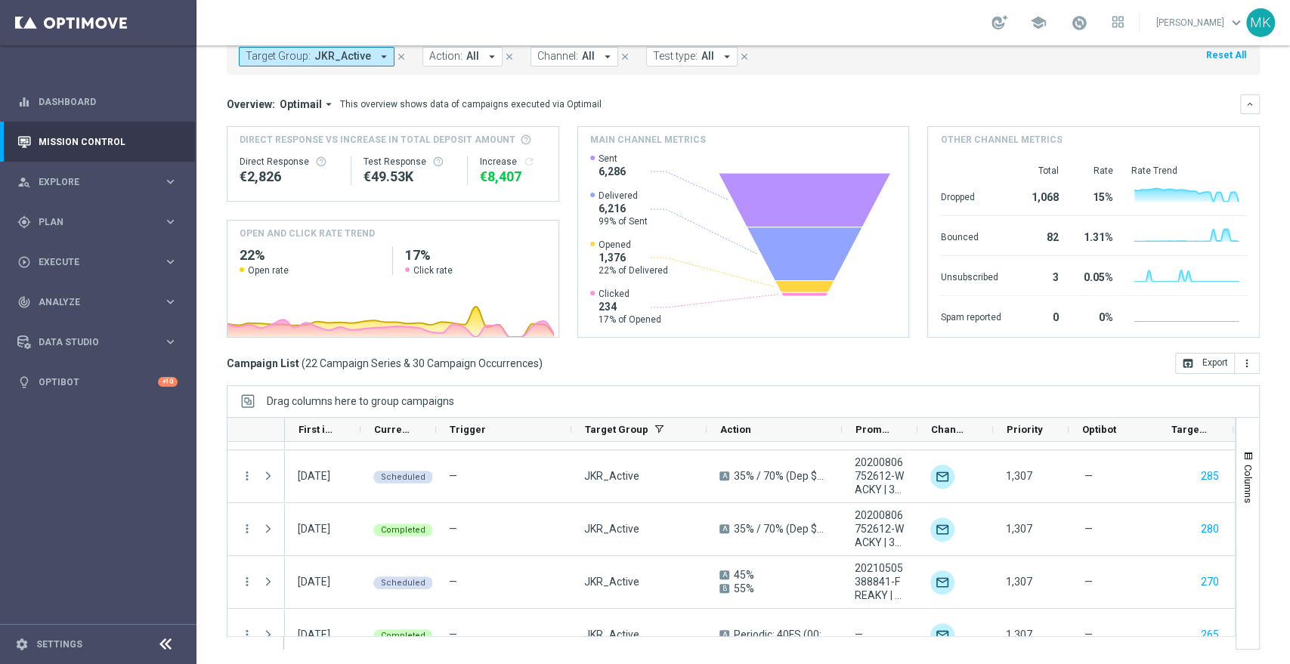
scroll to position [969, 0]
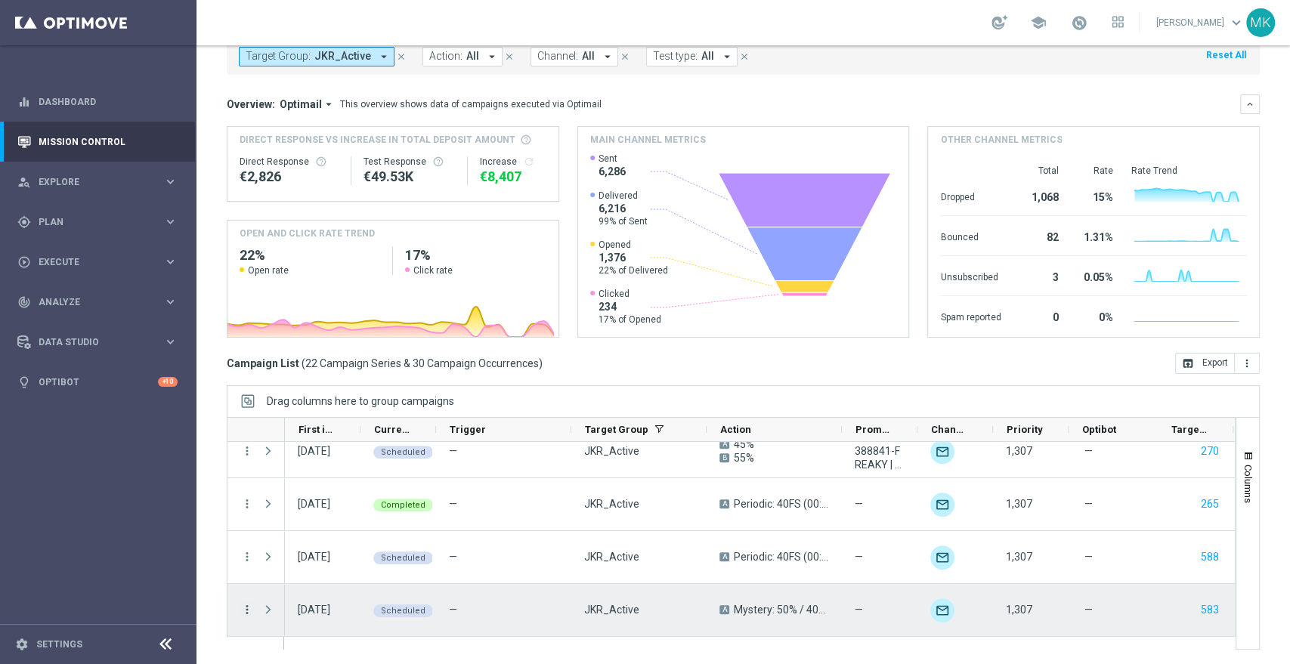
click at [245, 613] on icon "more_vert" at bounding box center [247, 610] width 14 height 14
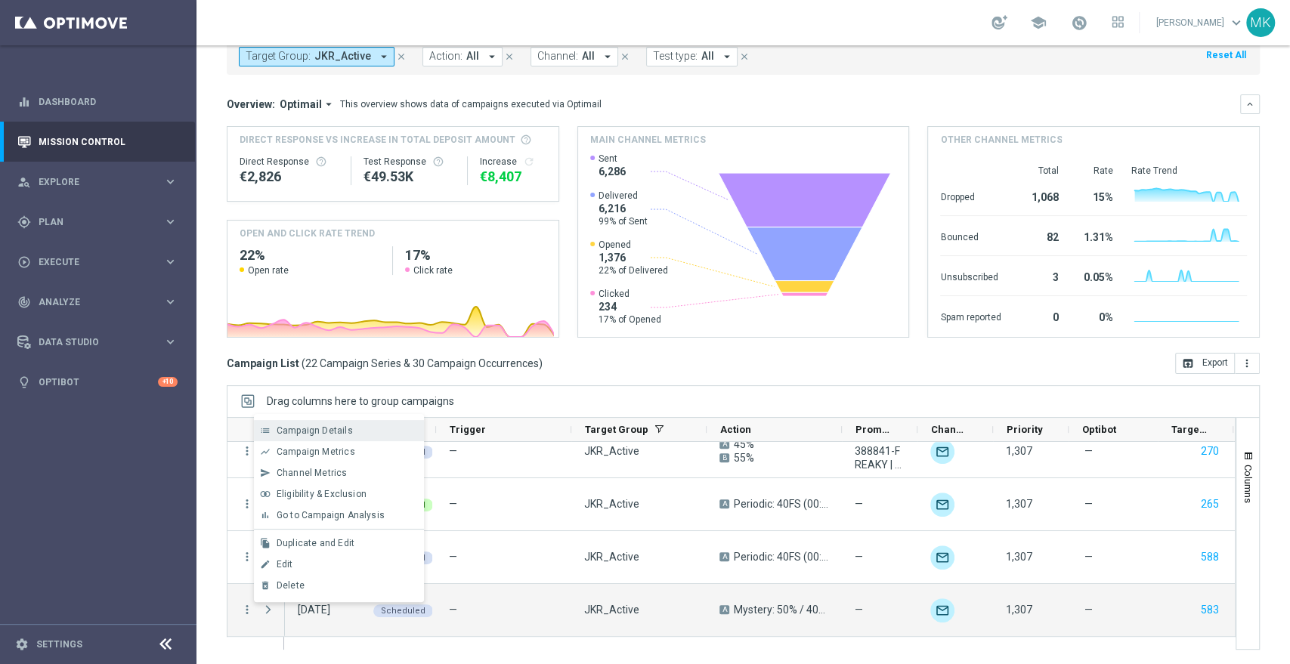
click at [320, 435] on span "Campaign Details" at bounding box center [315, 430] width 76 height 11
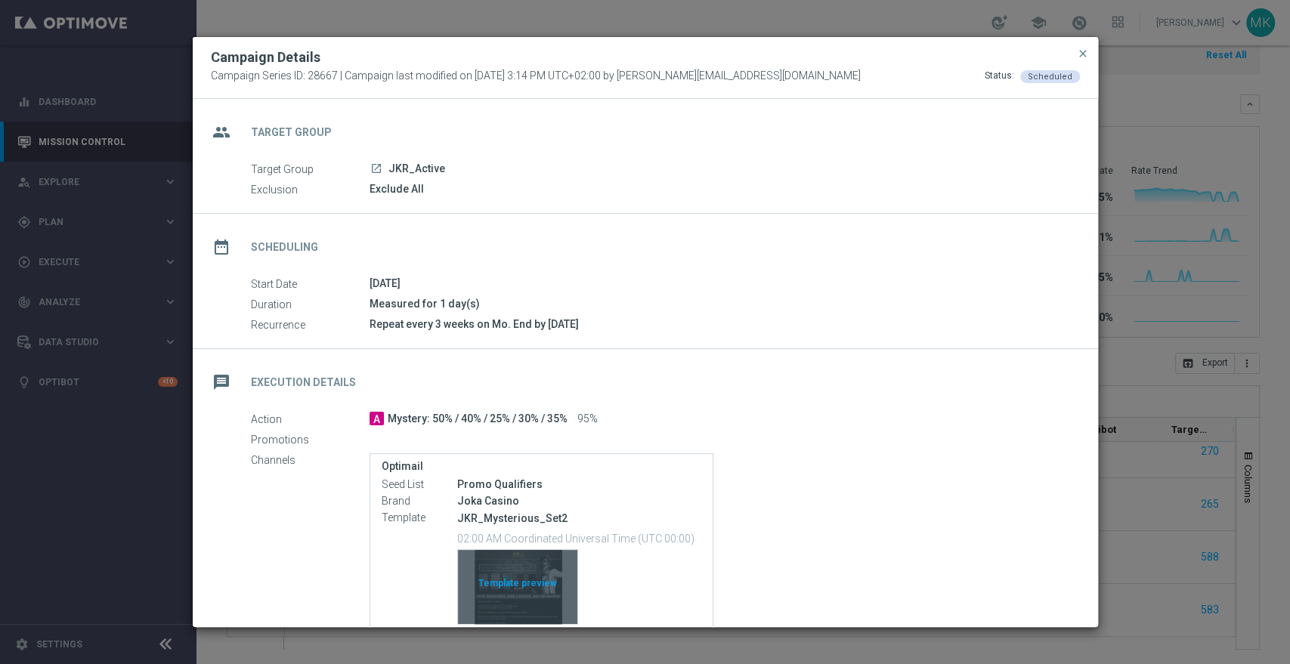
click at [492, 565] on div "Template preview" at bounding box center [517, 587] width 119 height 74
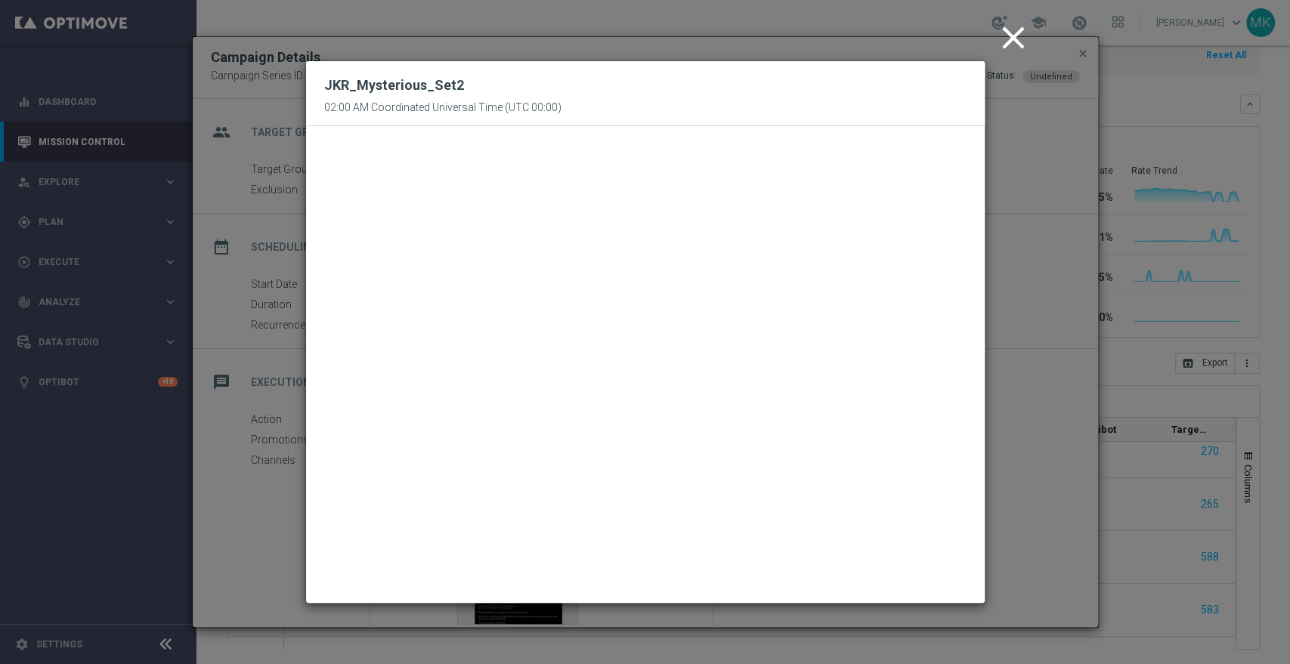
click at [1005, 40] on icon "close" at bounding box center [1014, 38] width 38 height 38
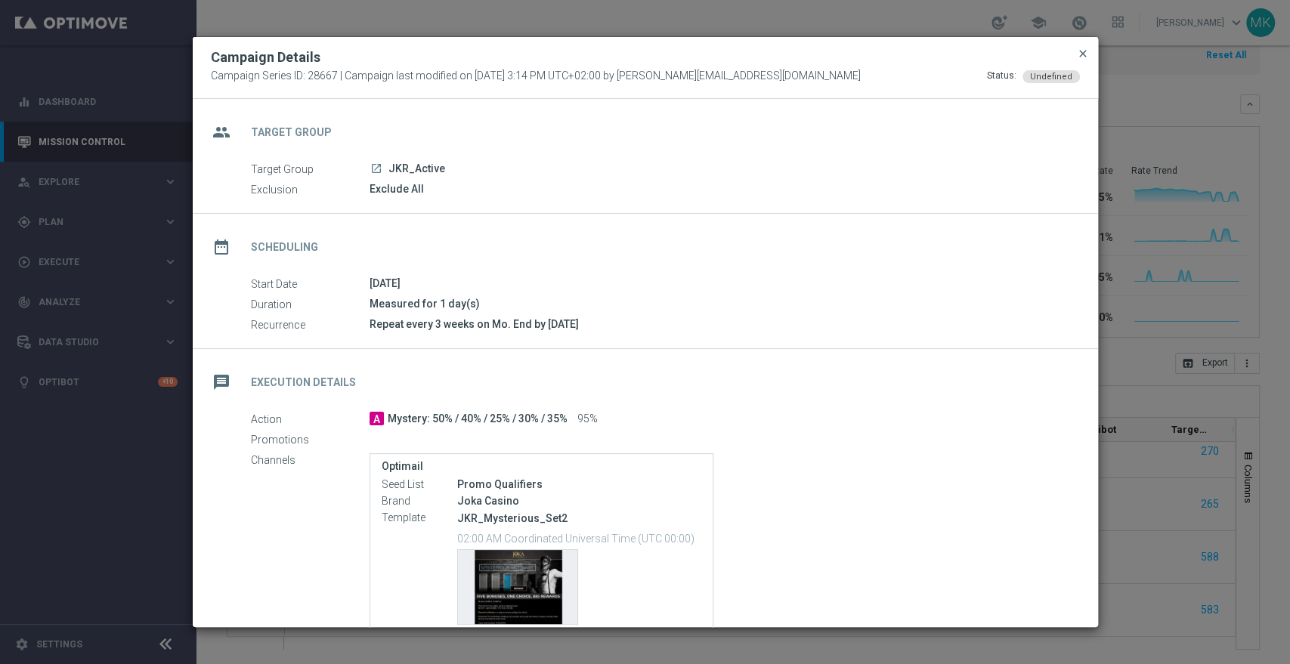
click at [1088, 54] on button "close" at bounding box center [1082, 54] width 15 height 18
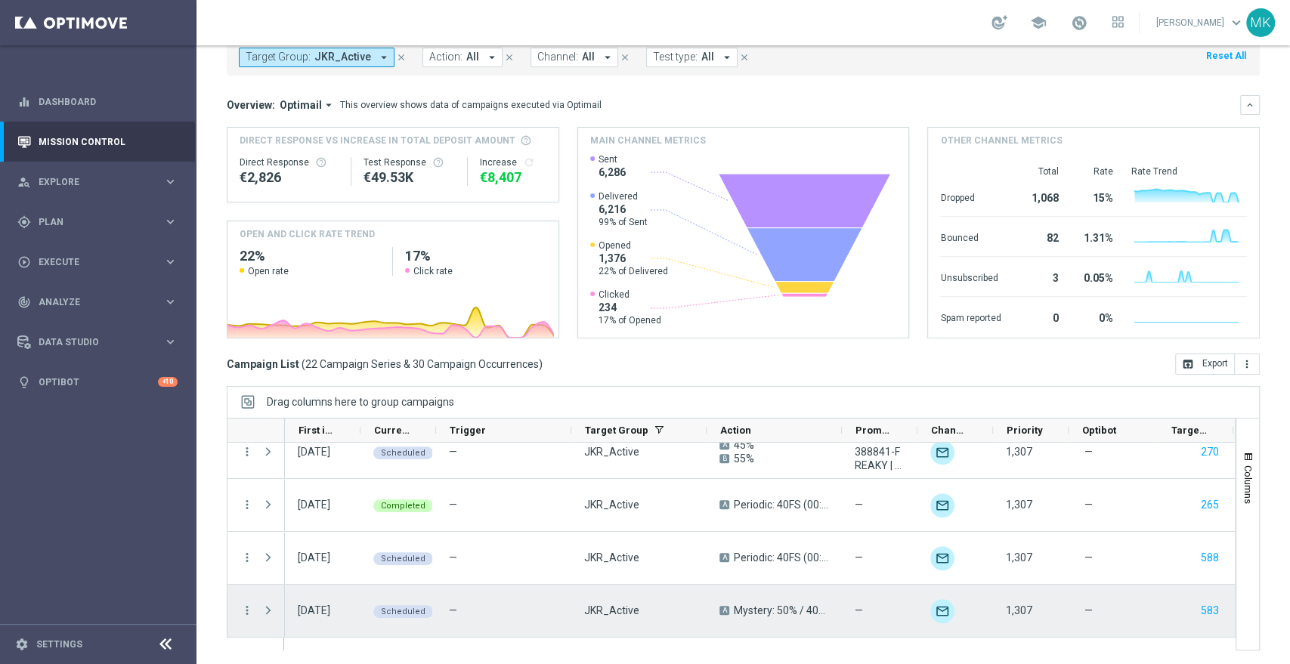
scroll to position [91, 0]
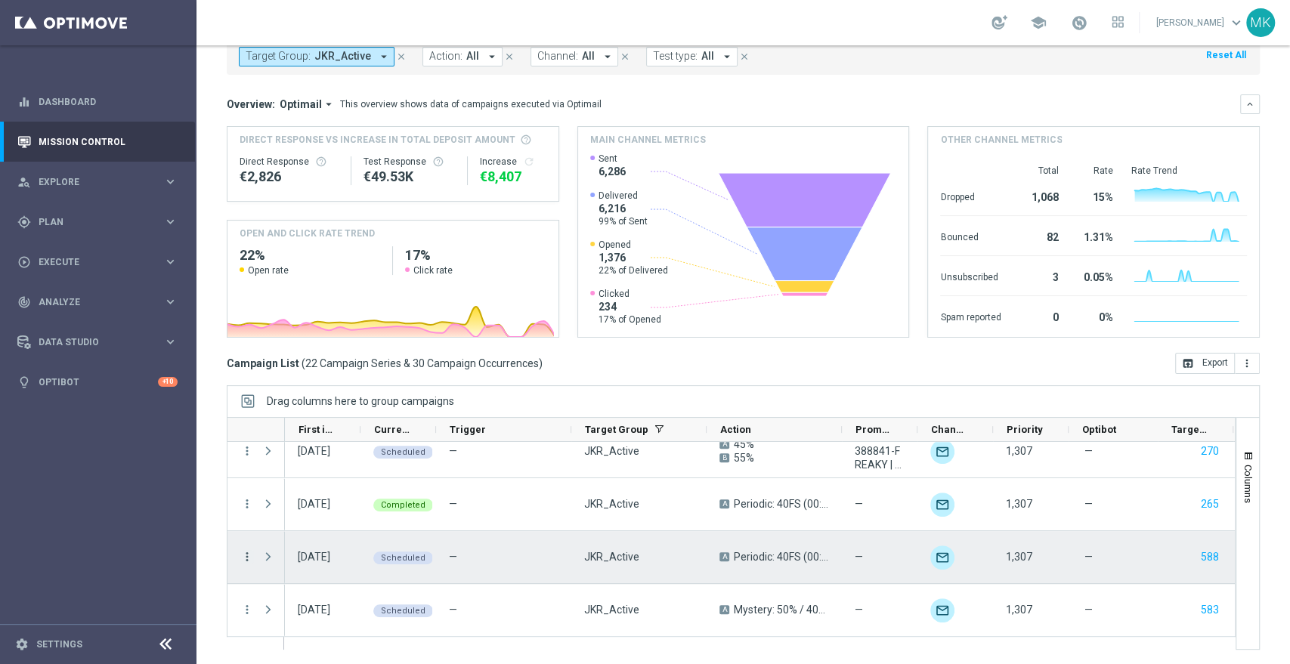
click at [251, 553] on icon "more_vert" at bounding box center [247, 557] width 14 height 14
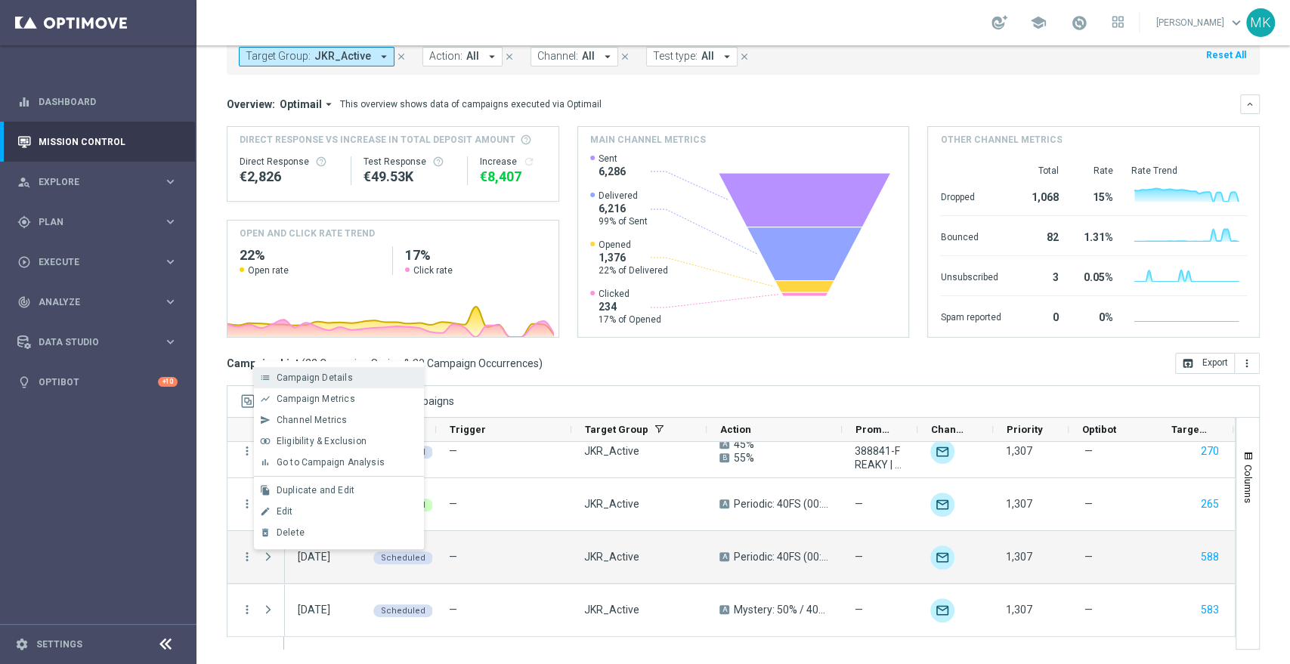
click at [342, 384] on div "list Campaign Details" at bounding box center [339, 377] width 170 height 21
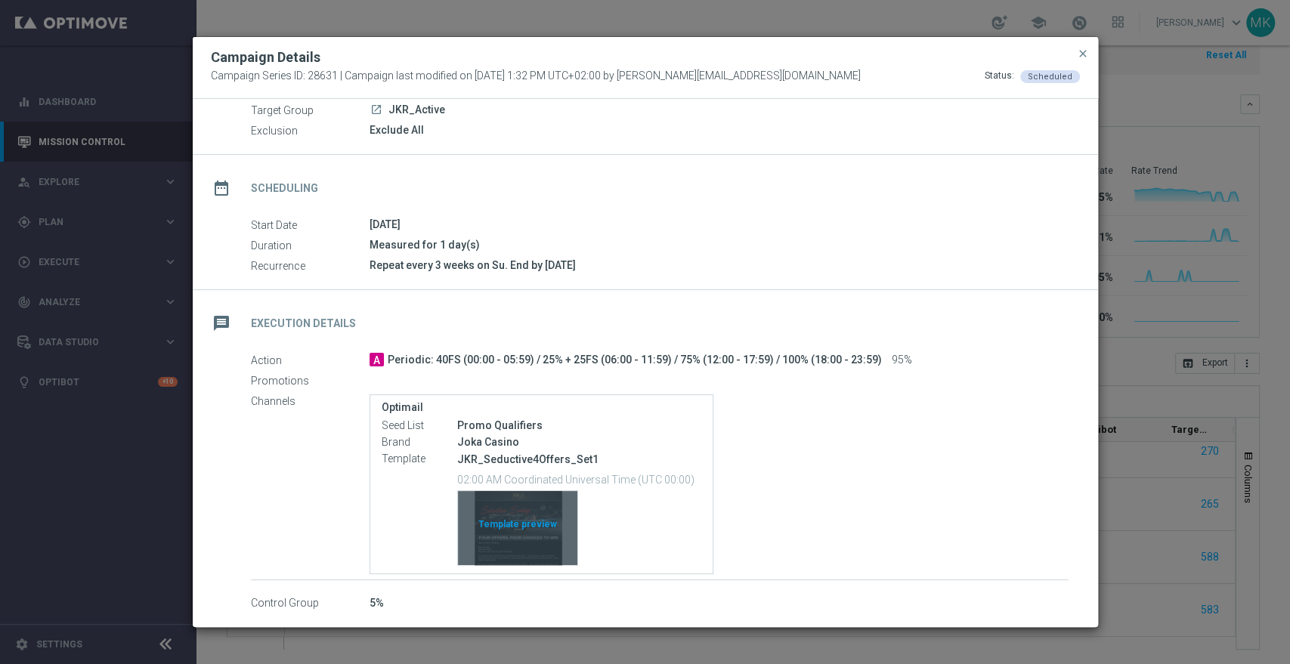
scroll to position [84, 0]
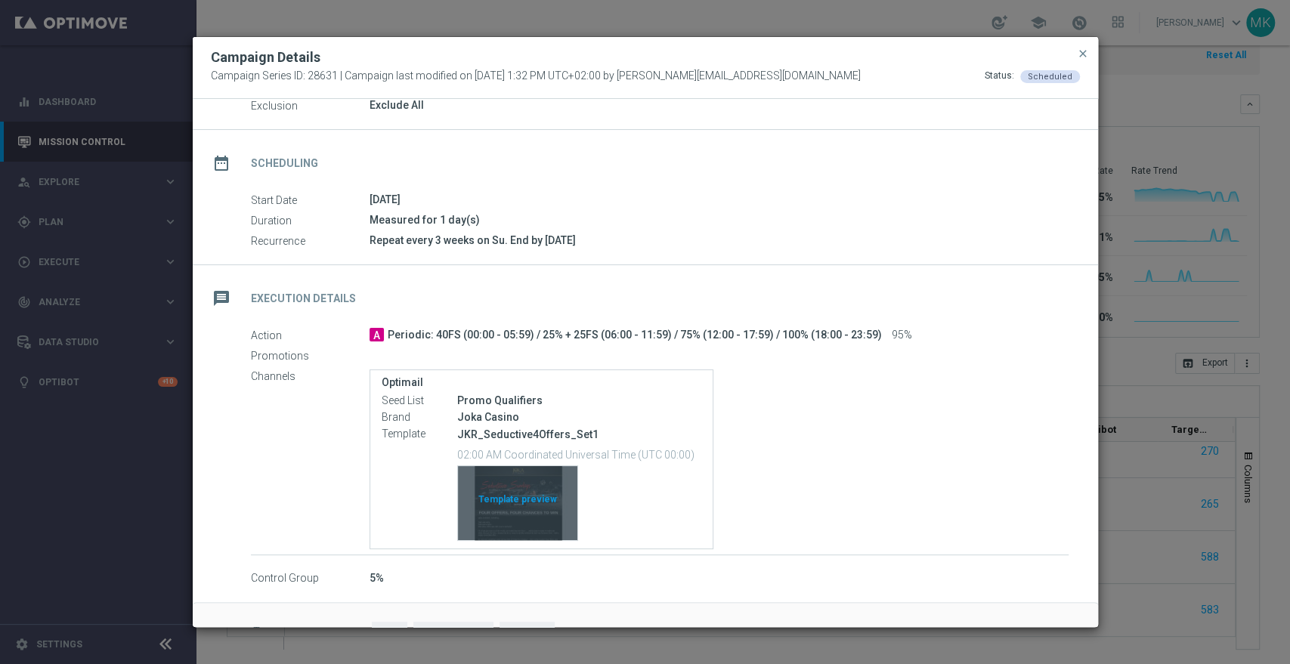
click at [513, 487] on div "Template preview" at bounding box center [517, 503] width 119 height 74
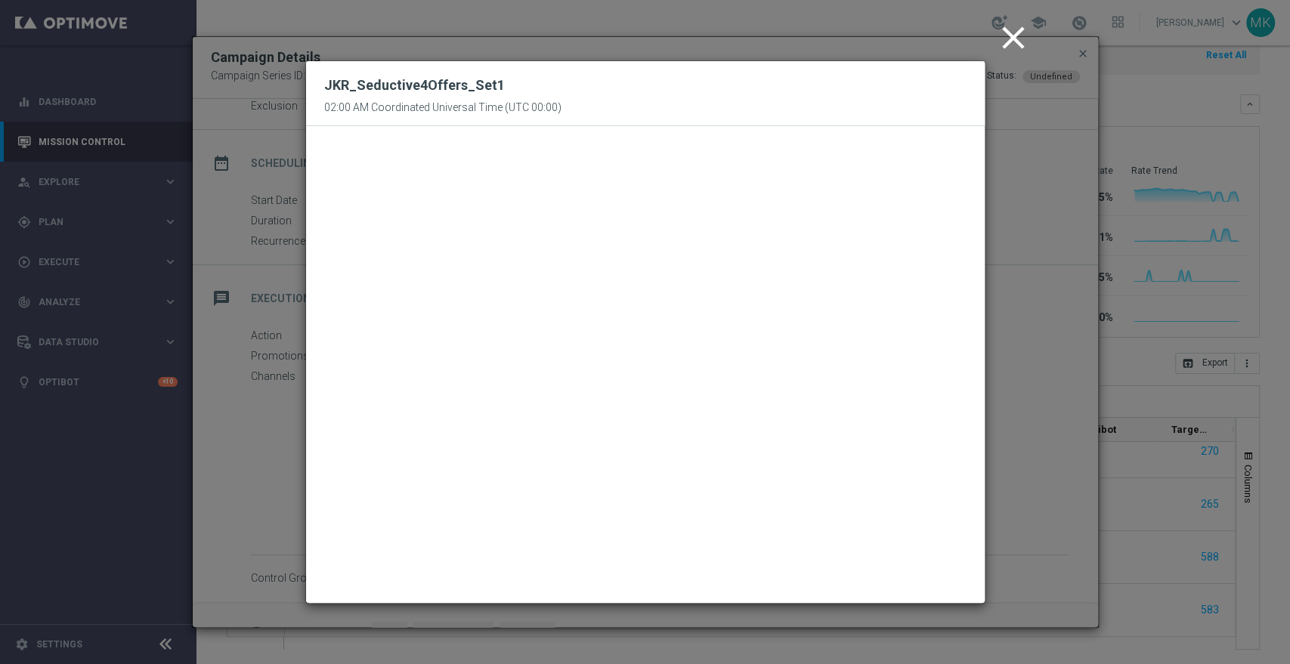
click at [1020, 38] on icon "close" at bounding box center [1014, 38] width 38 height 38
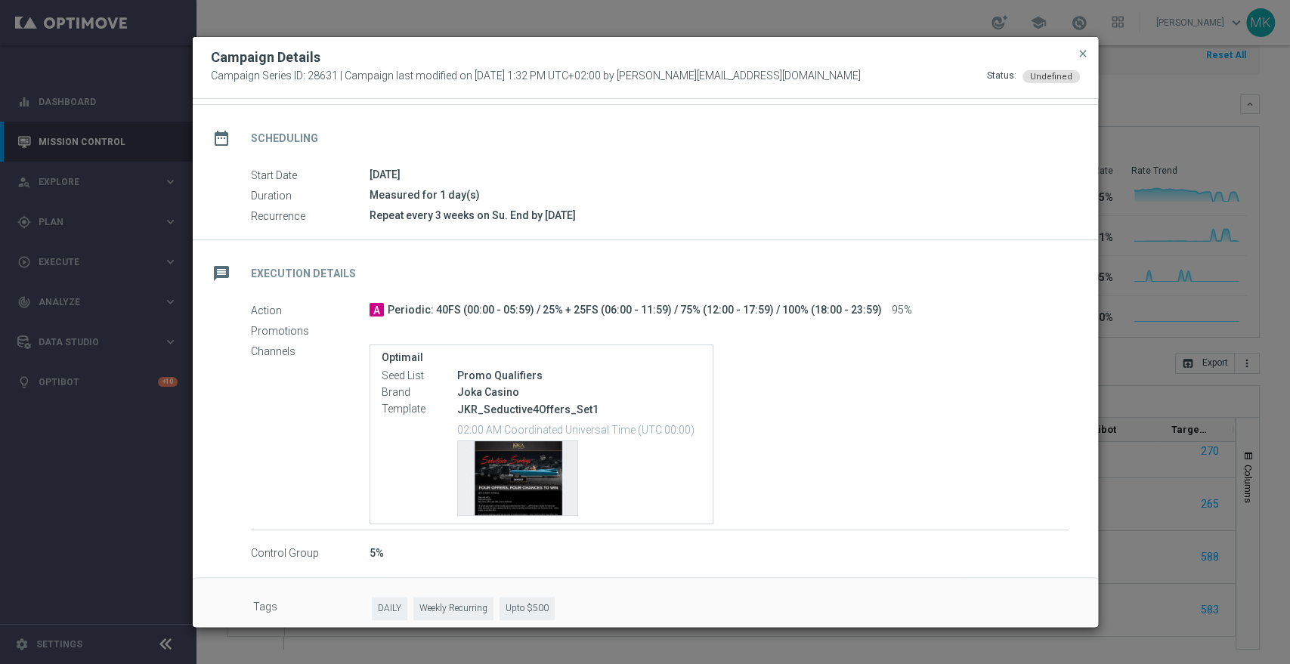
scroll to position [123, 0]
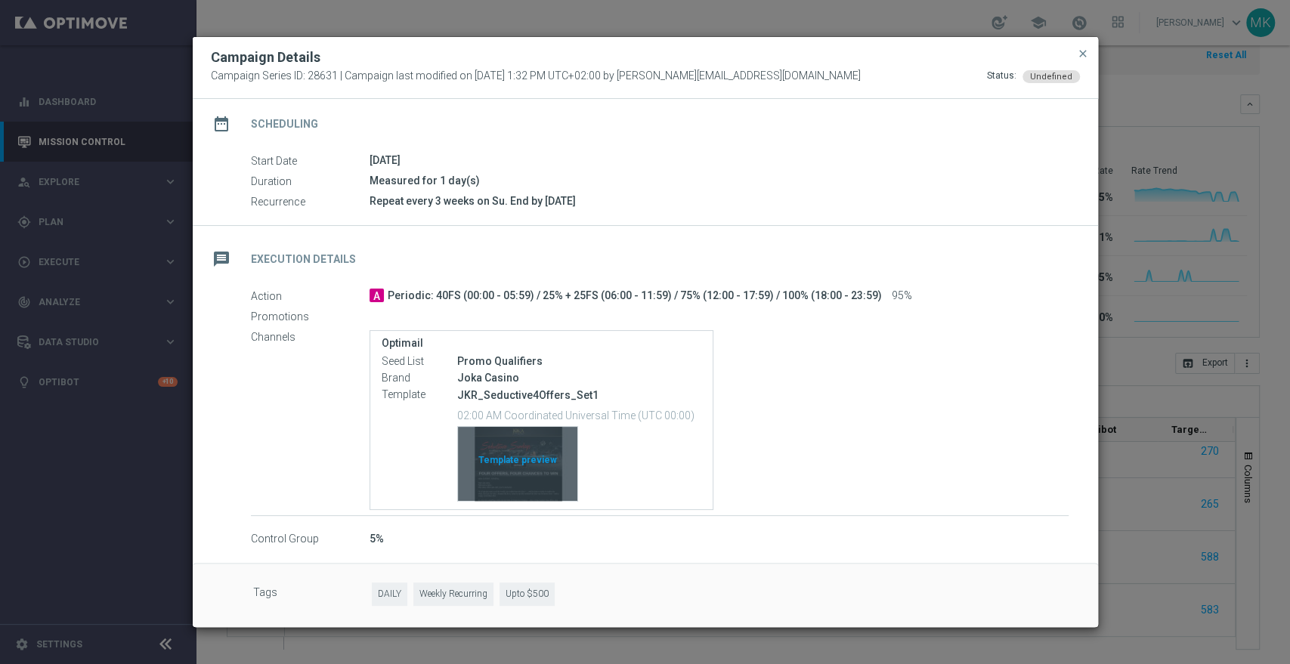
click at [506, 453] on div "Template preview" at bounding box center [517, 464] width 119 height 74
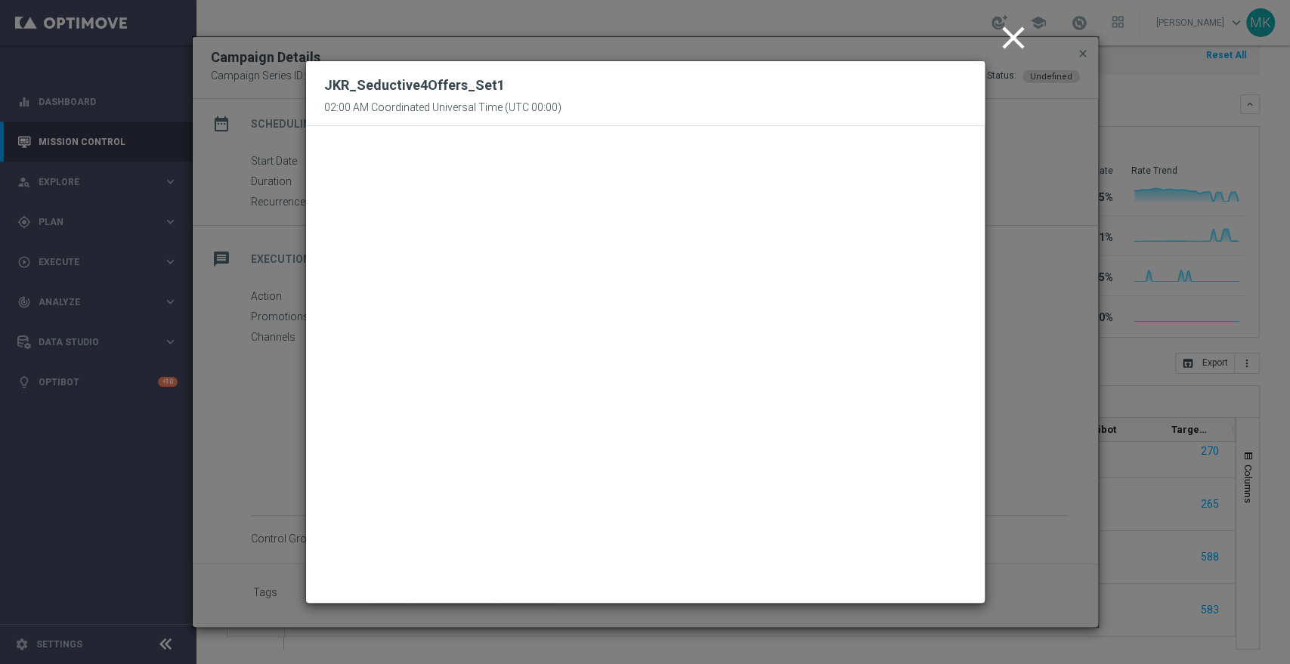
click at [1007, 42] on icon "close" at bounding box center [1014, 38] width 38 height 38
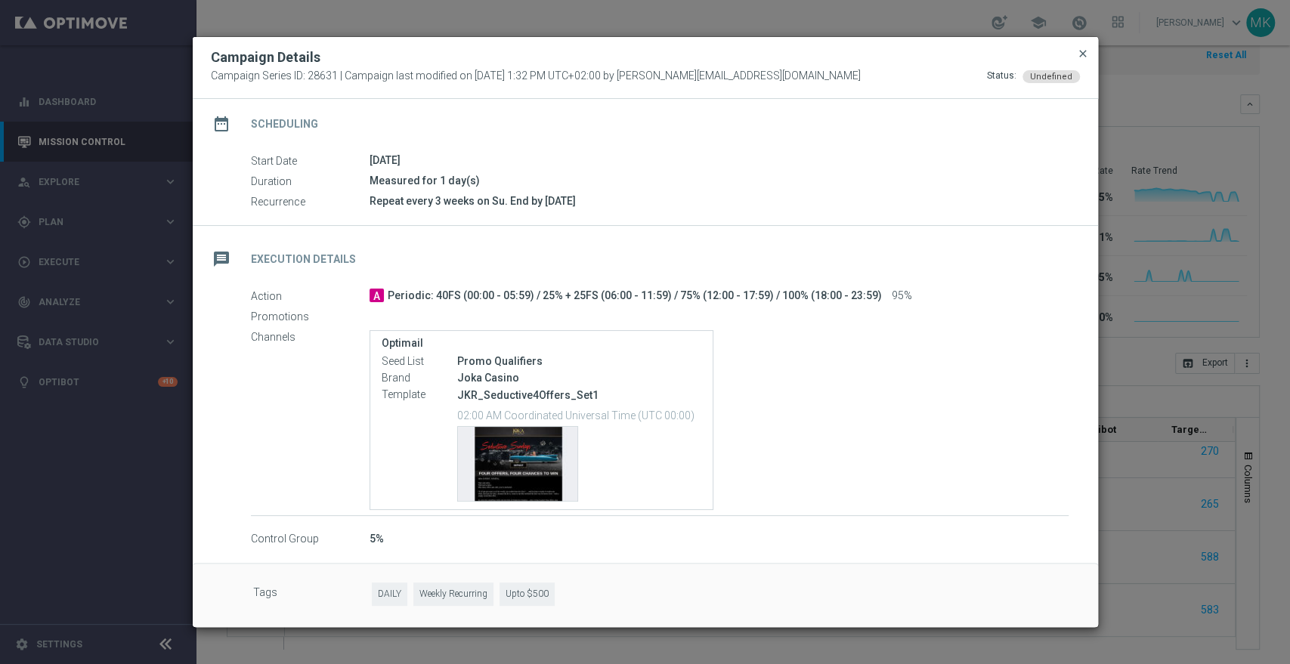
click at [1081, 54] on span "close" at bounding box center [1083, 54] width 12 height 12
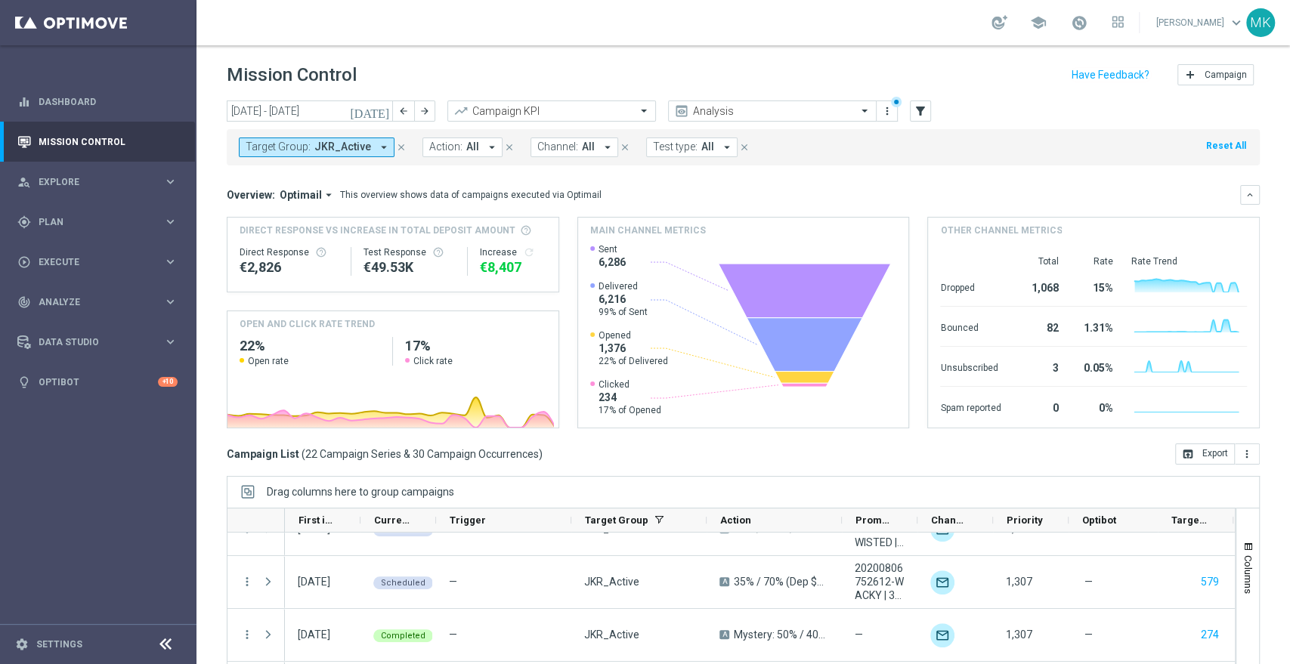
scroll to position [633, 0]
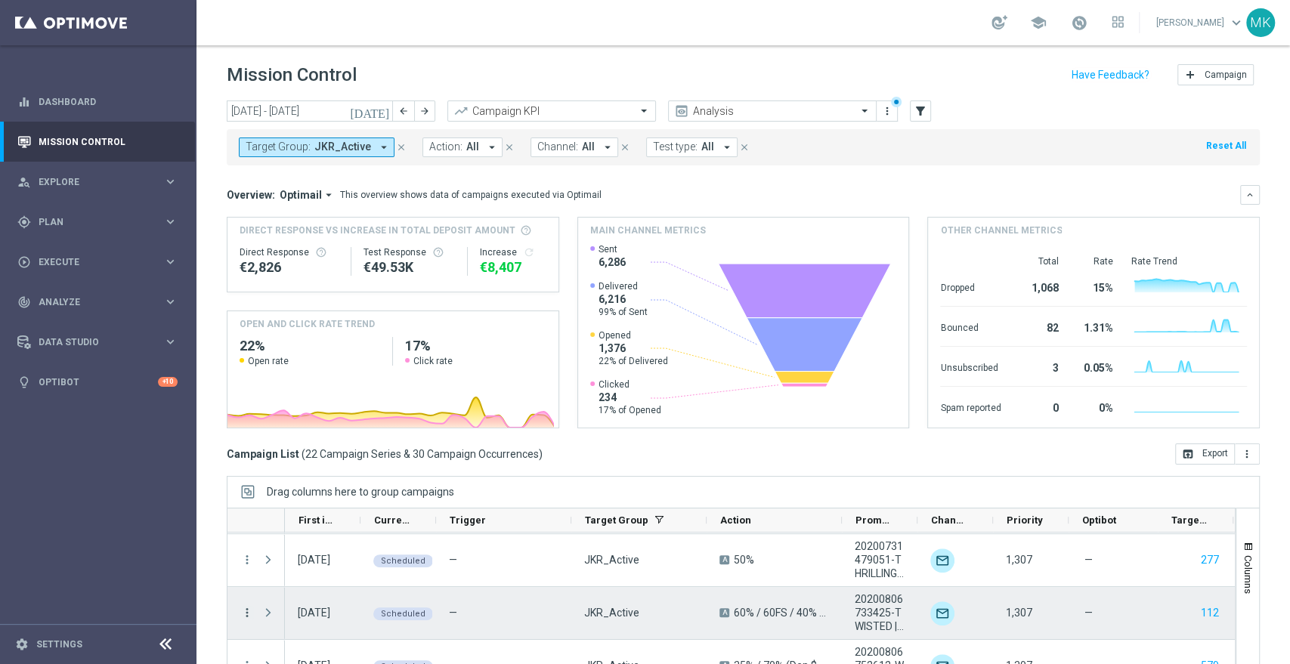
click at [250, 610] on icon "more_vert" at bounding box center [247, 613] width 14 height 14
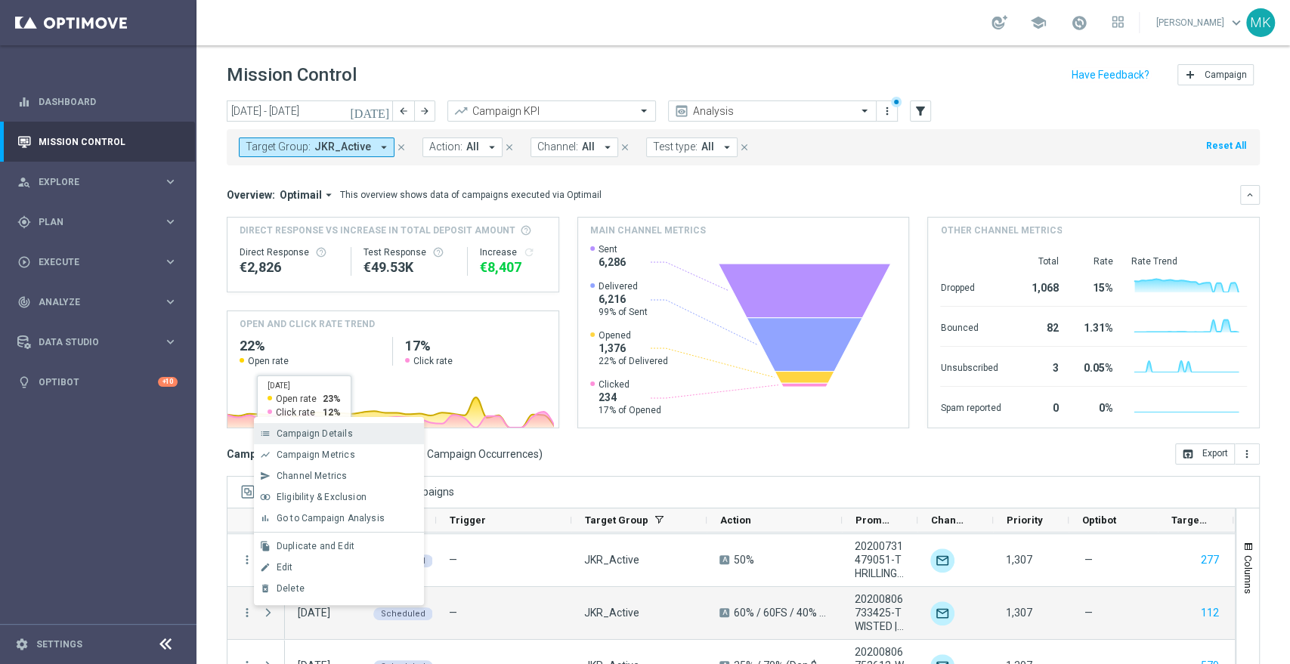
click at [346, 435] on span "Campaign Details" at bounding box center [315, 434] width 76 height 11
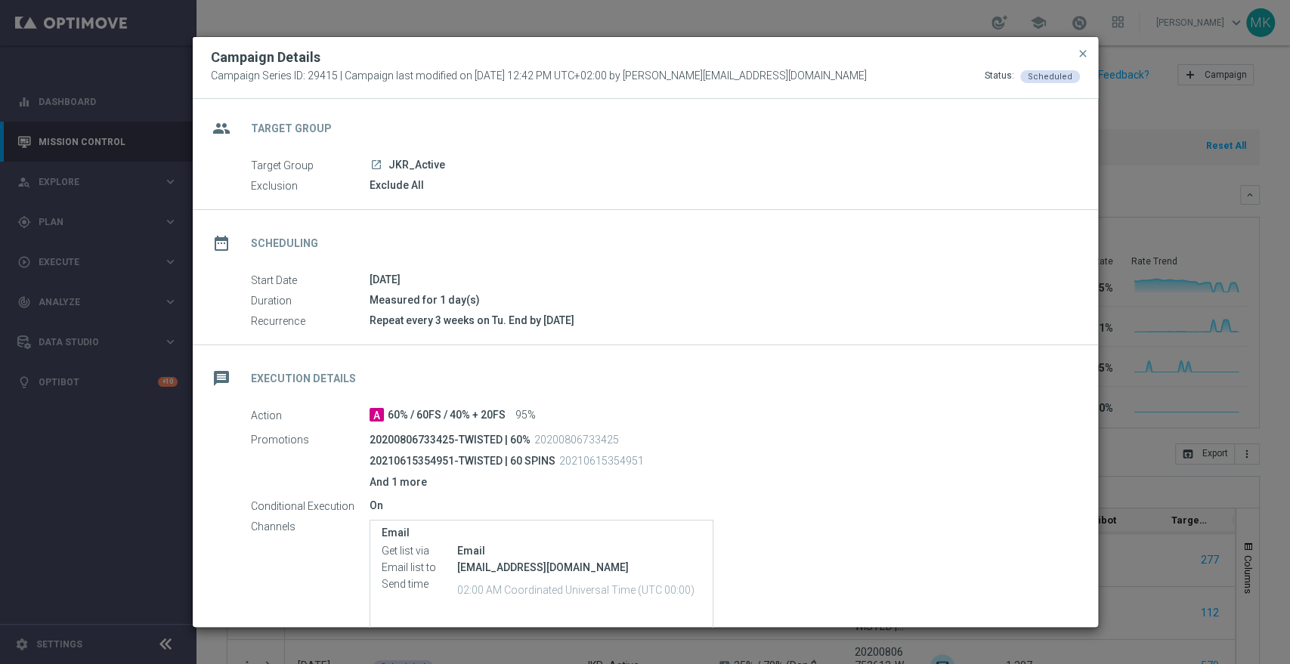
scroll to position [0, 0]
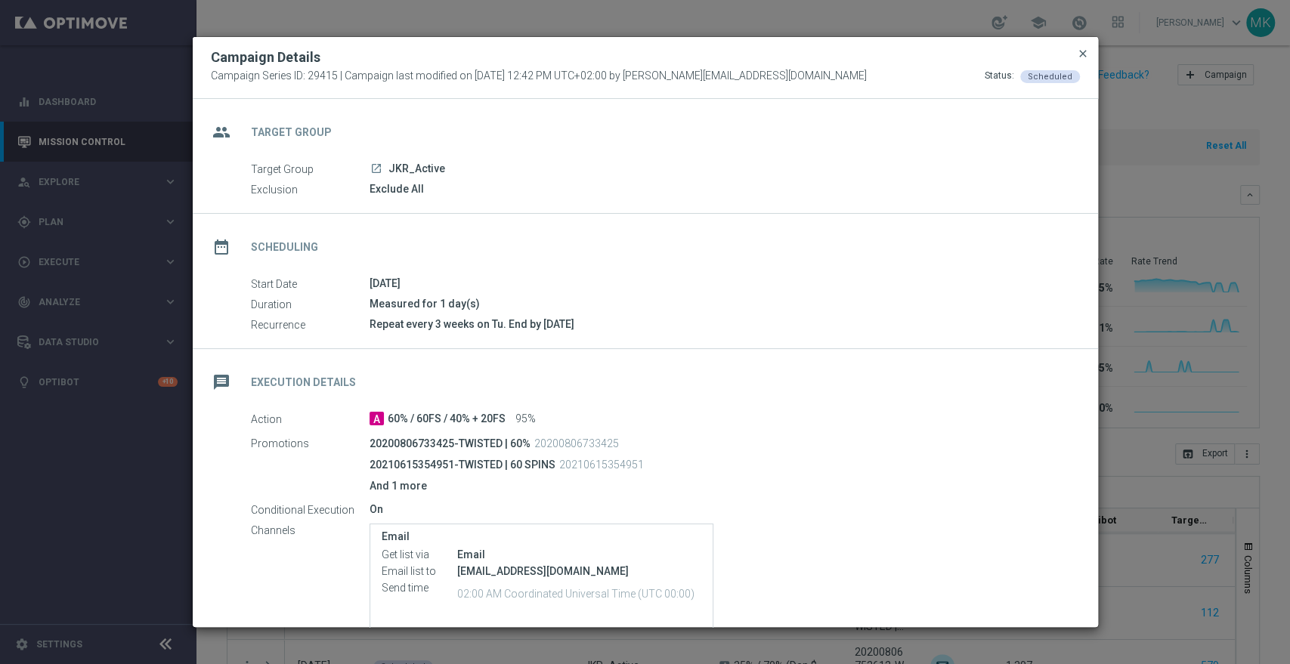
click at [1080, 49] on span "close" at bounding box center [1083, 54] width 12 height 12
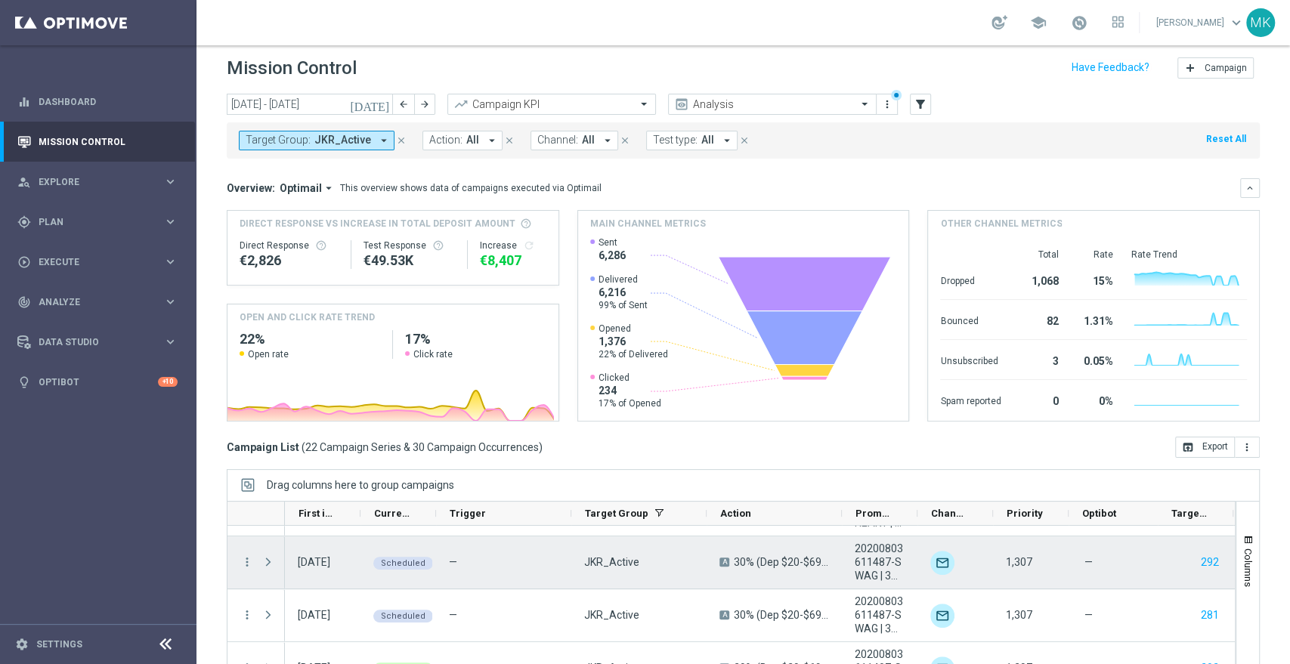
scroll to position [297, 0]
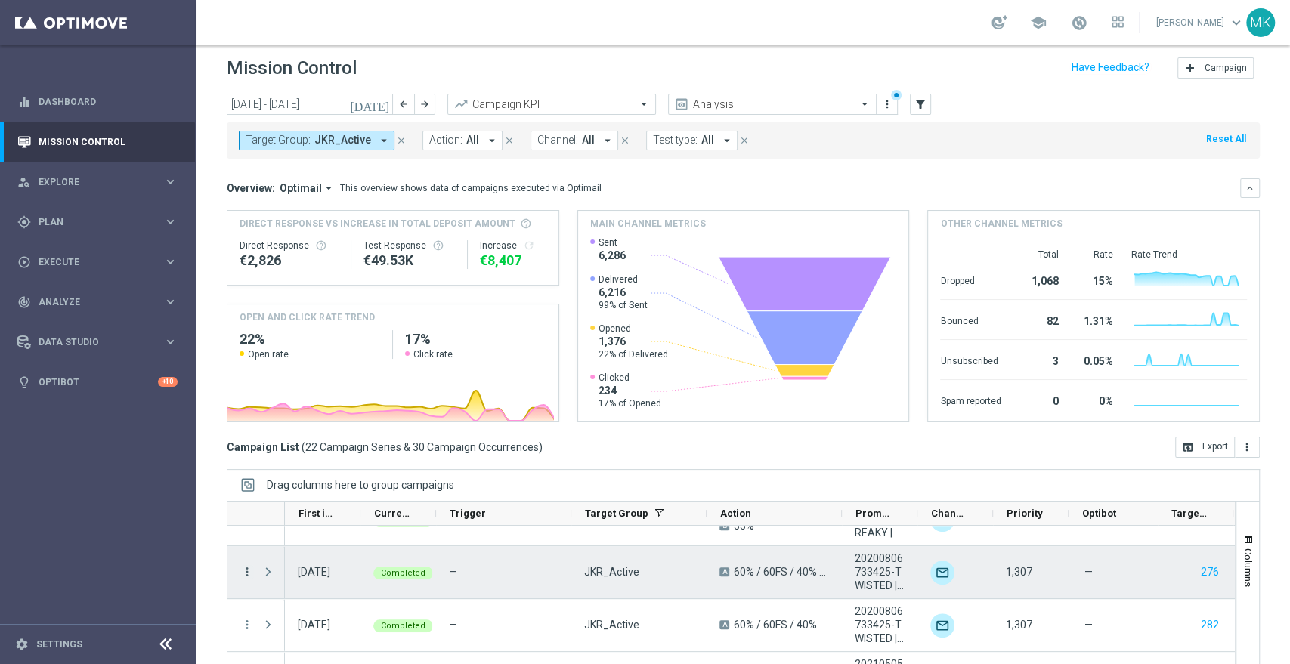
click at [246, 567] on icon "more_vert" at bounding box center [247, 572] width 14 height 14
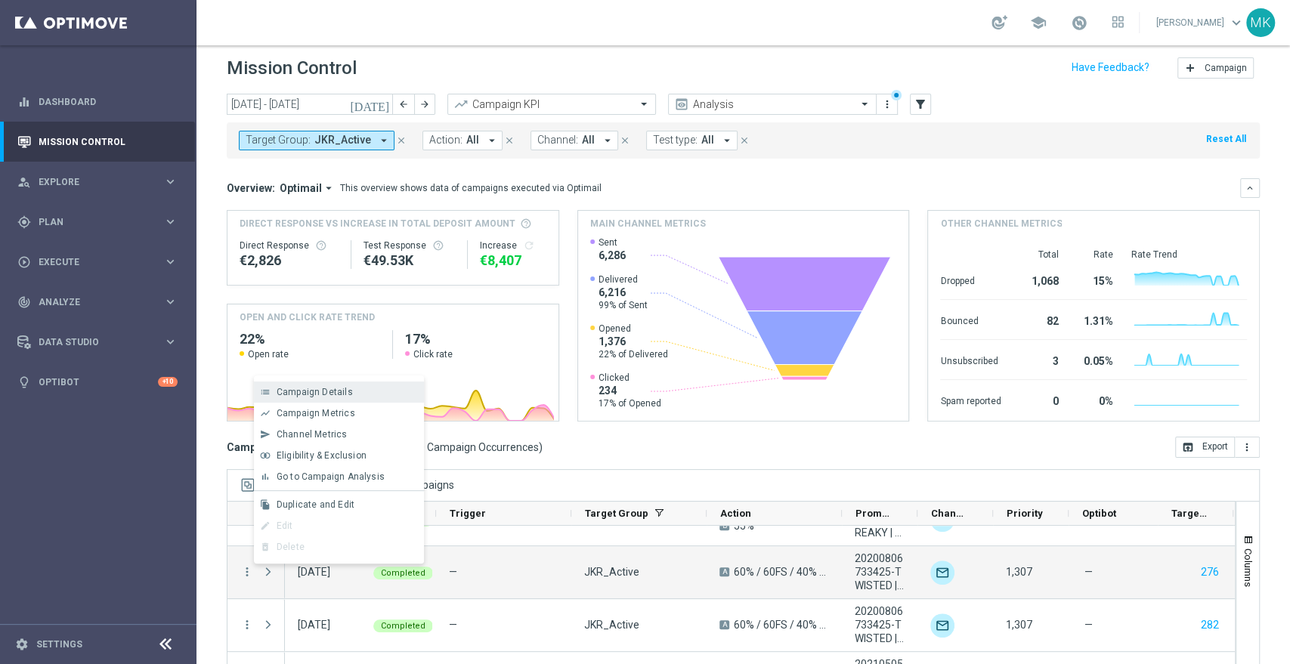
click at [332, 389] on span "Campaign Details" at bounding box center [315, 392] width 76 height 11
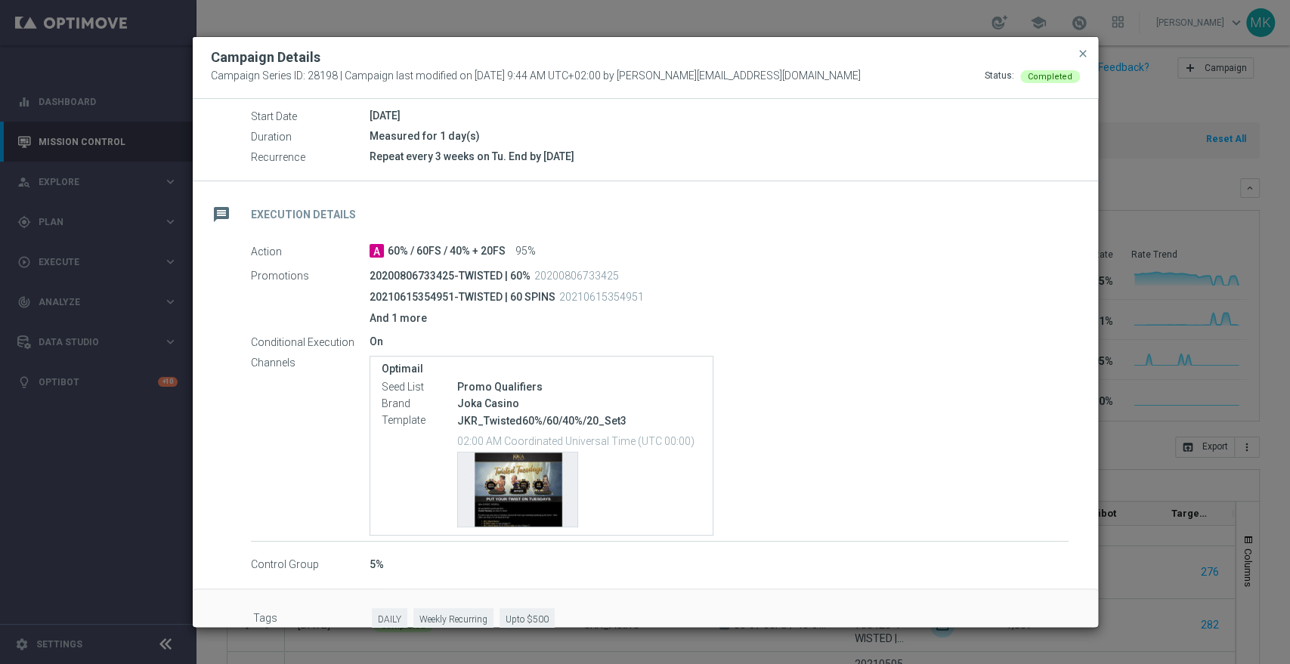
scroll to position [193, 0]
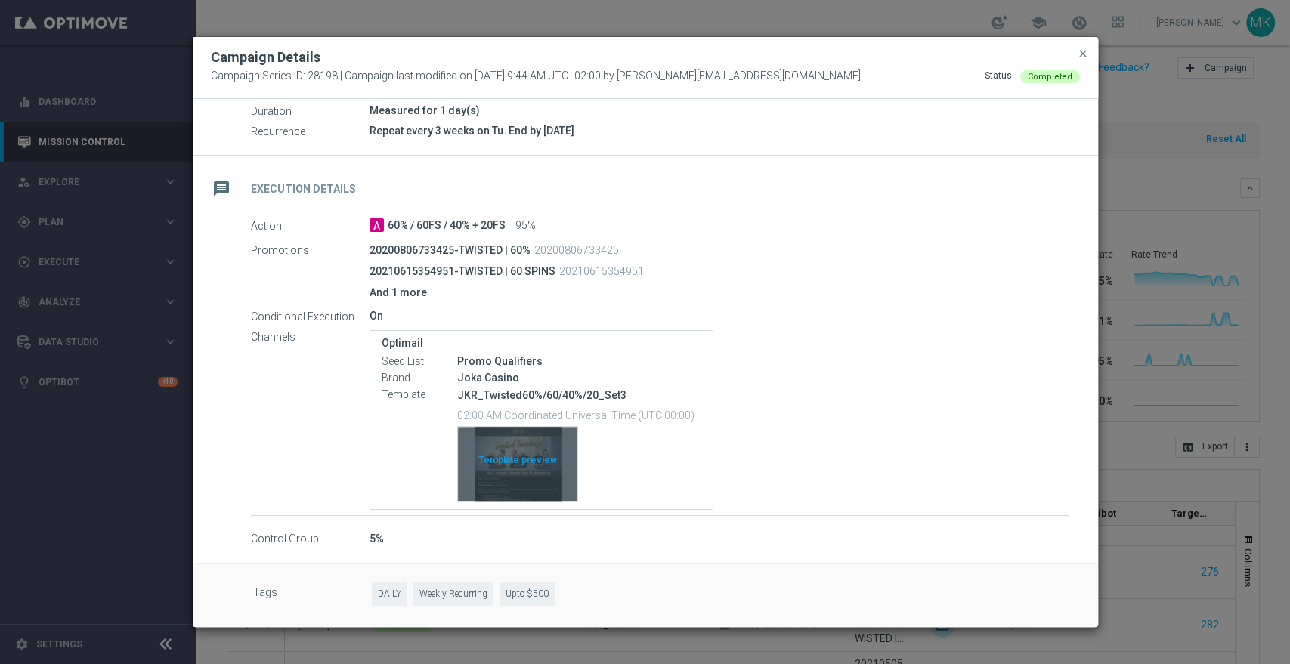
click at [524, 463] on div "Template preview" at bounding box center [517, 464] width 119 height 74
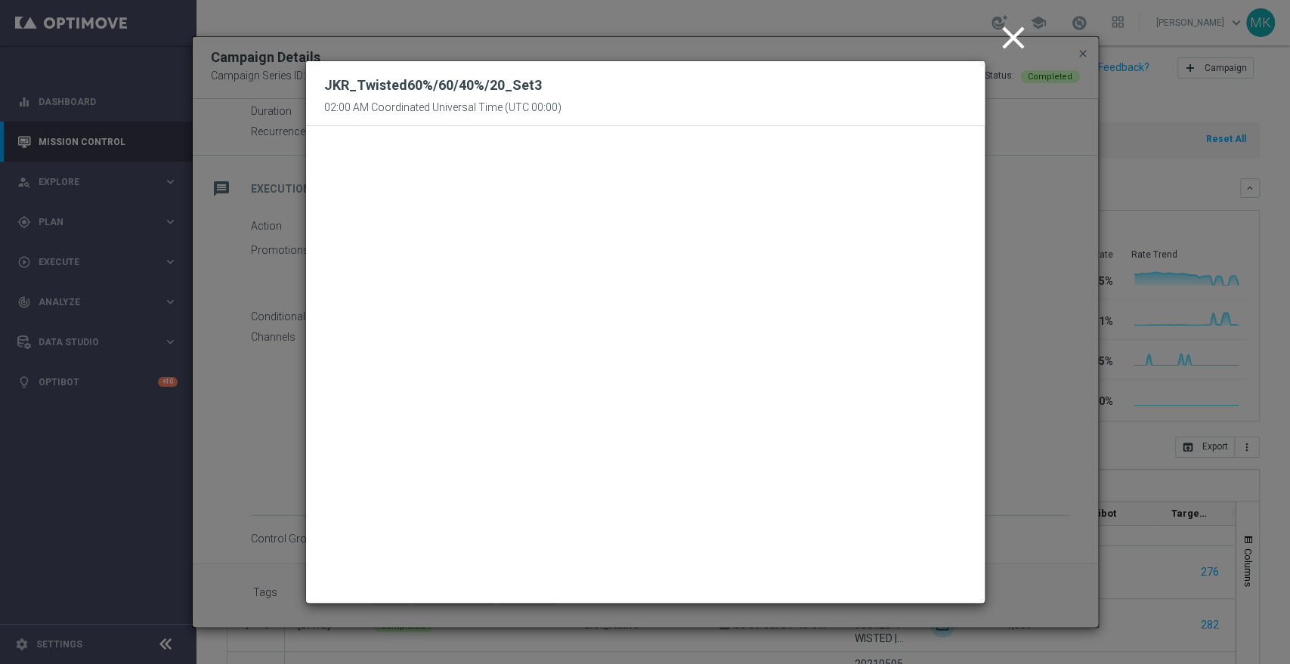
click at [1011, 42] on icon "close" at bounding box center [1014, 38] width 38 height 38
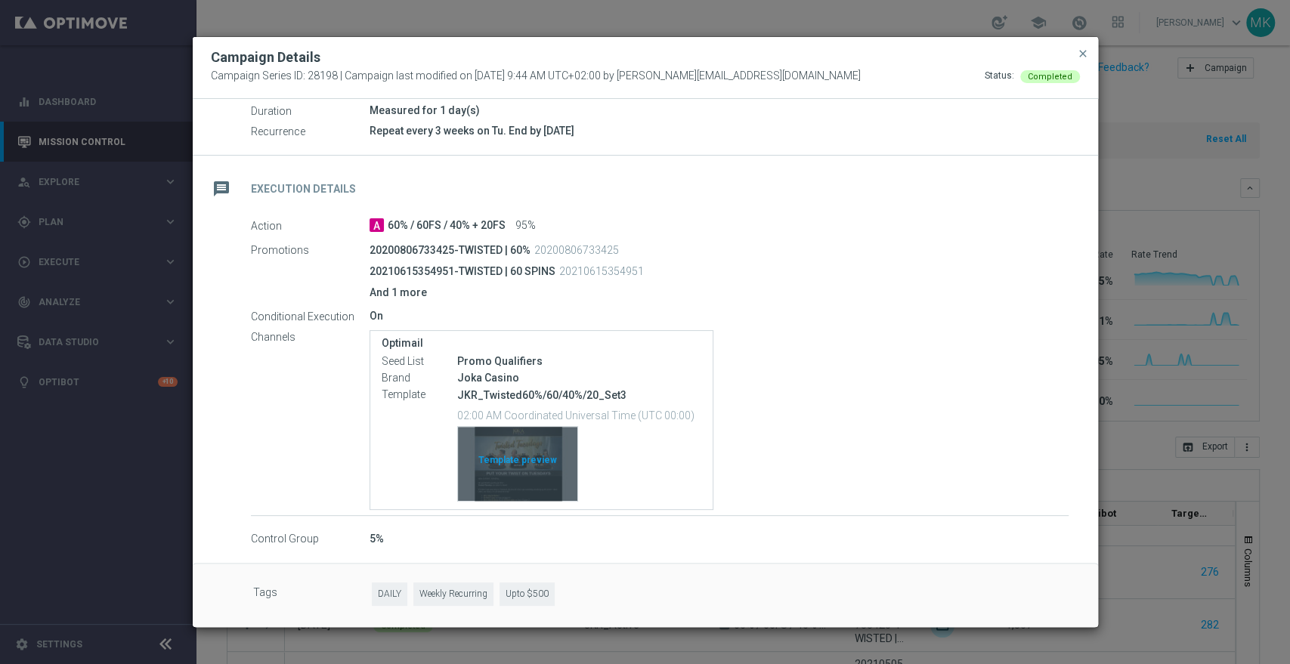
click at [541, 459] on div "Template preview" at bounding box center [517, 464] width 119 height 74
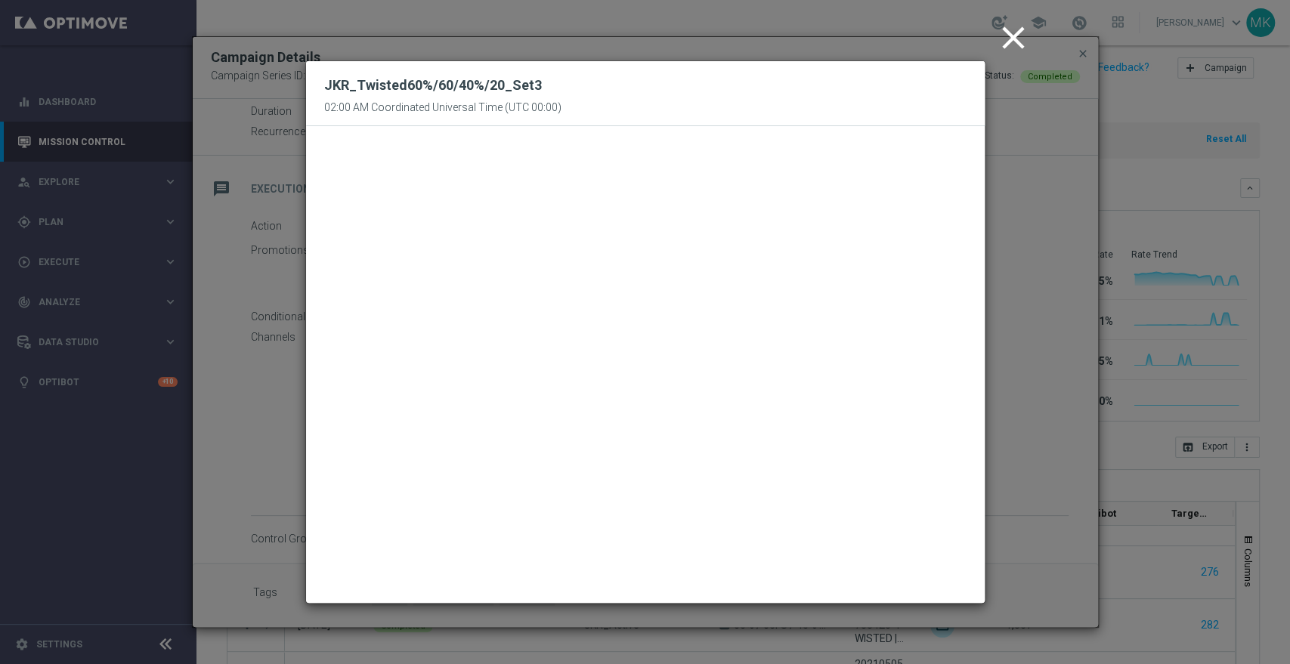
click at [1008, 30] on icon "close" at bounding box center [1014, 38] width 38 height 38
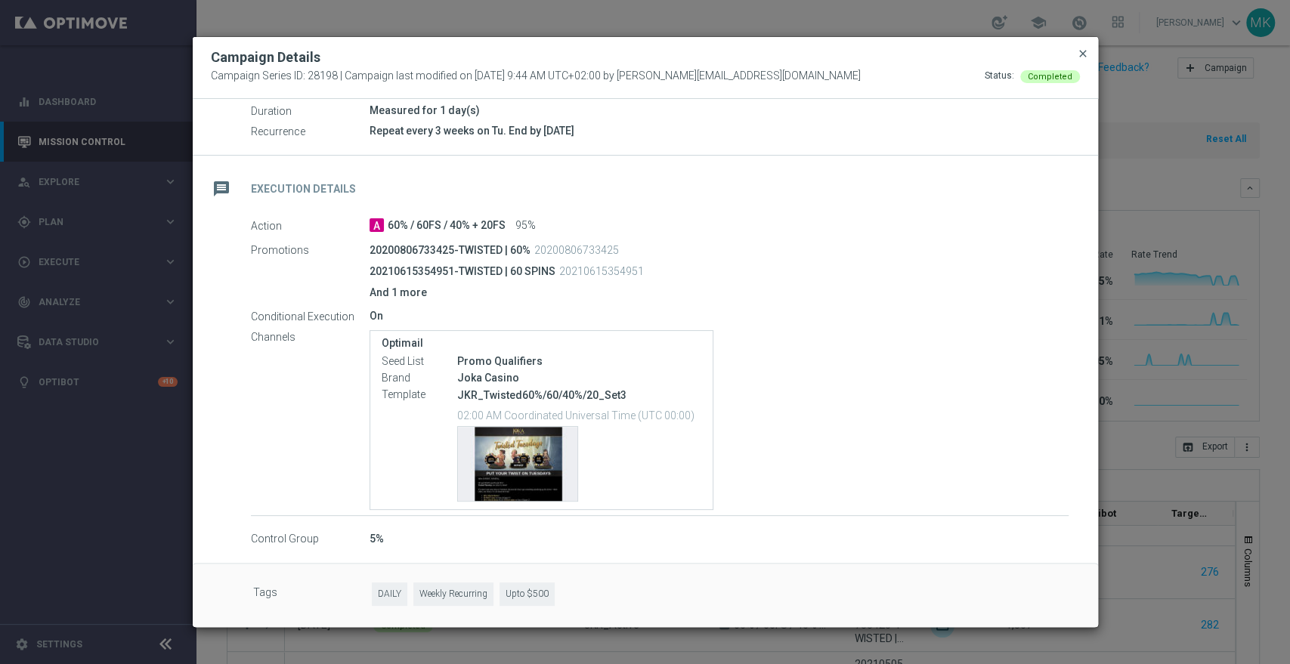
click at [1087, 52] on span "close" at bounding box center [1083, 54] width 12 height 12
